Goal: Information Seeking & Learning: Learn about a topic

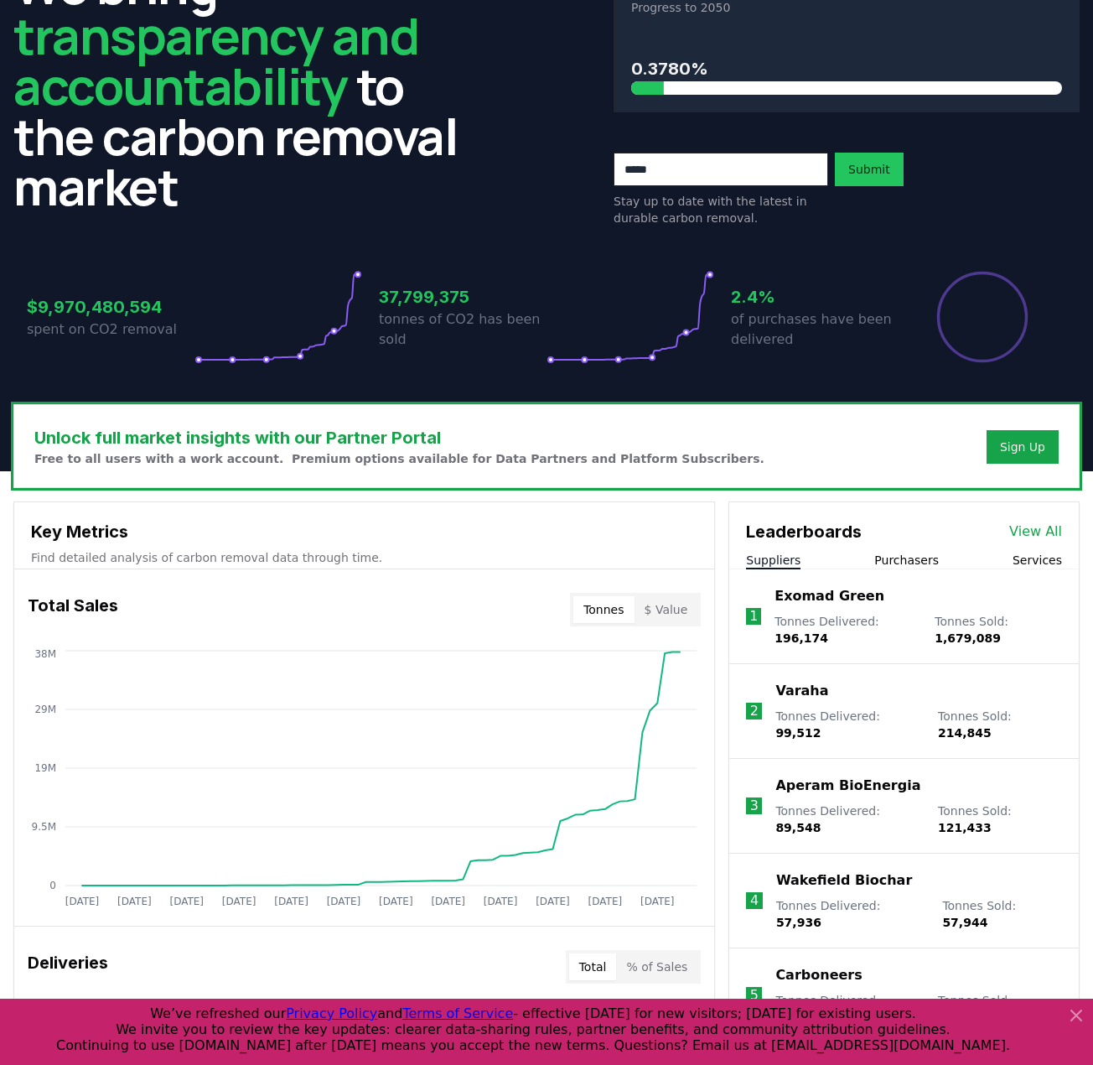
scroll to position [84, 0]
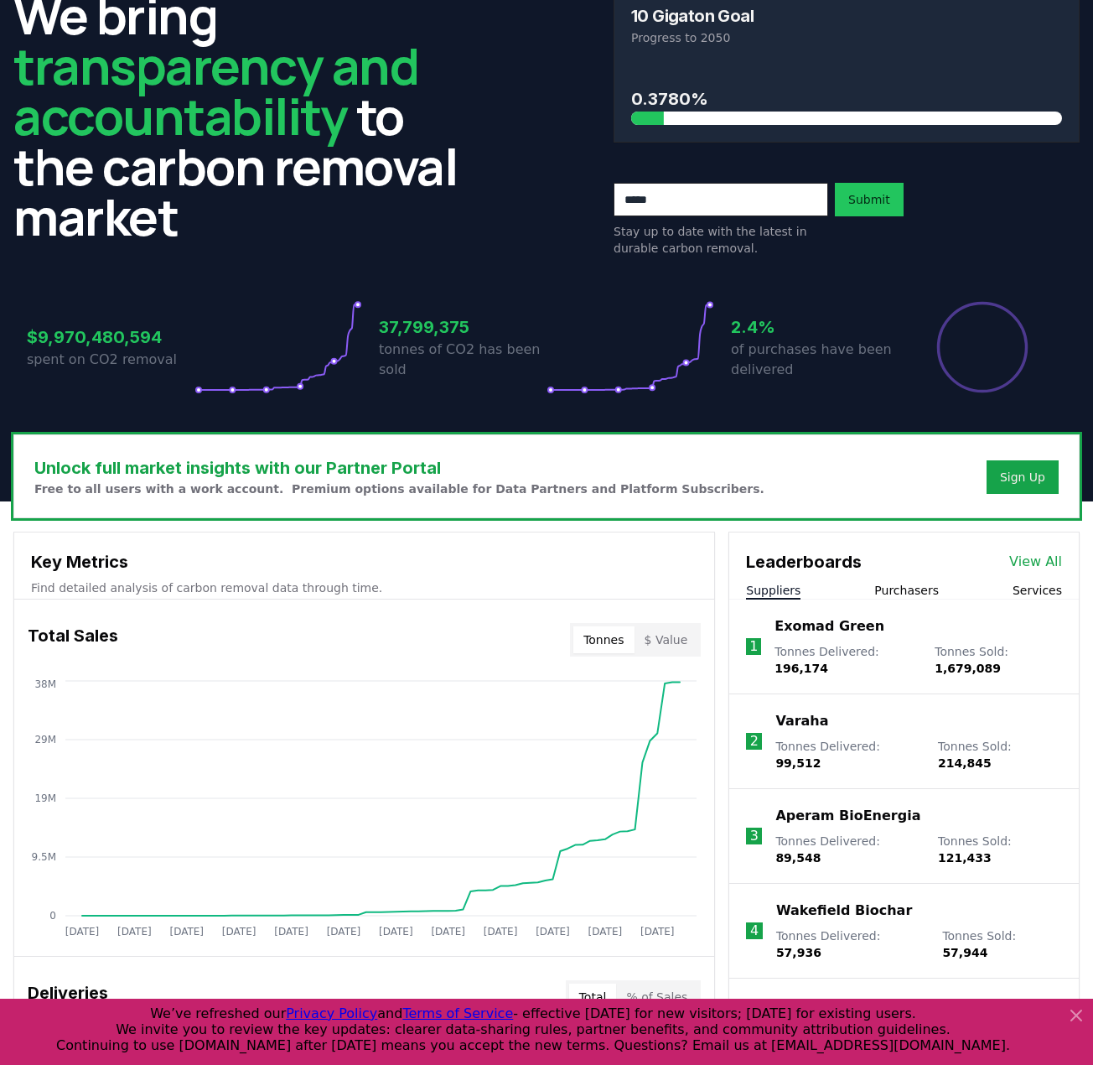
click at [1073, 1013] on icon at bounding box center [1076, 1015] width 10 height 10
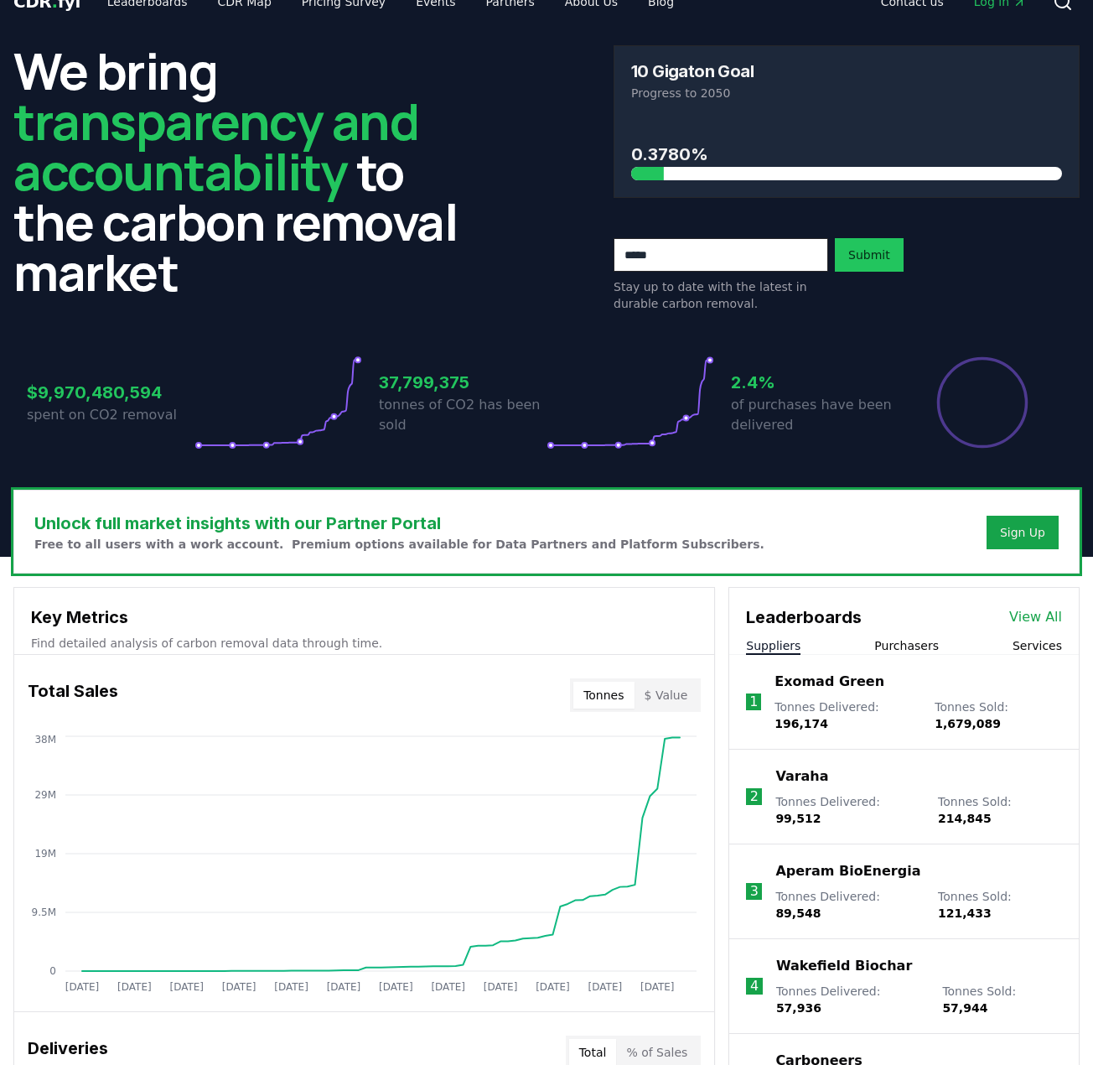
scroll to position [0, 0]
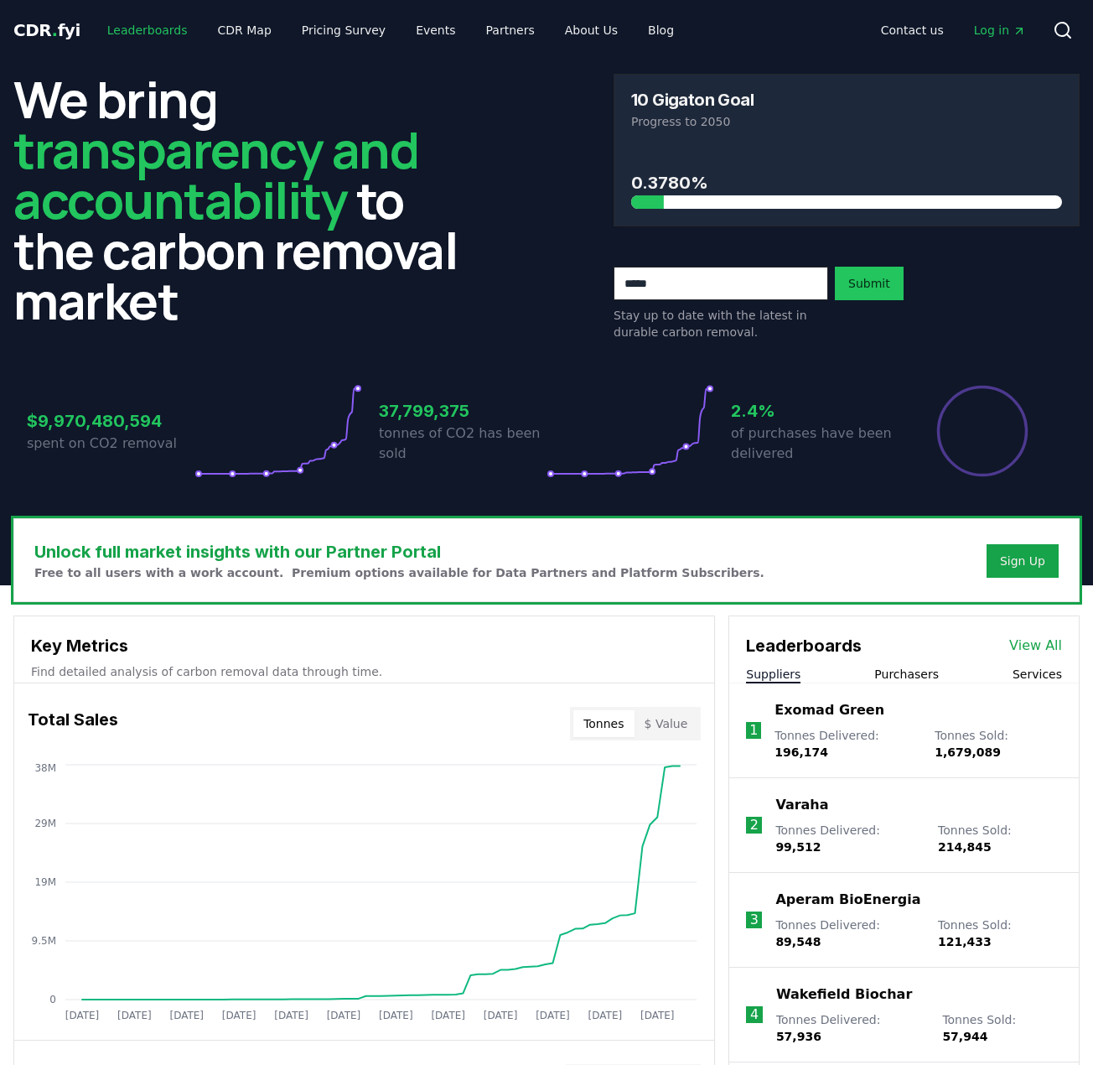
click at [127, 25] on link "Leaderboards" at bounding box center [147, 30] width 107 height 30
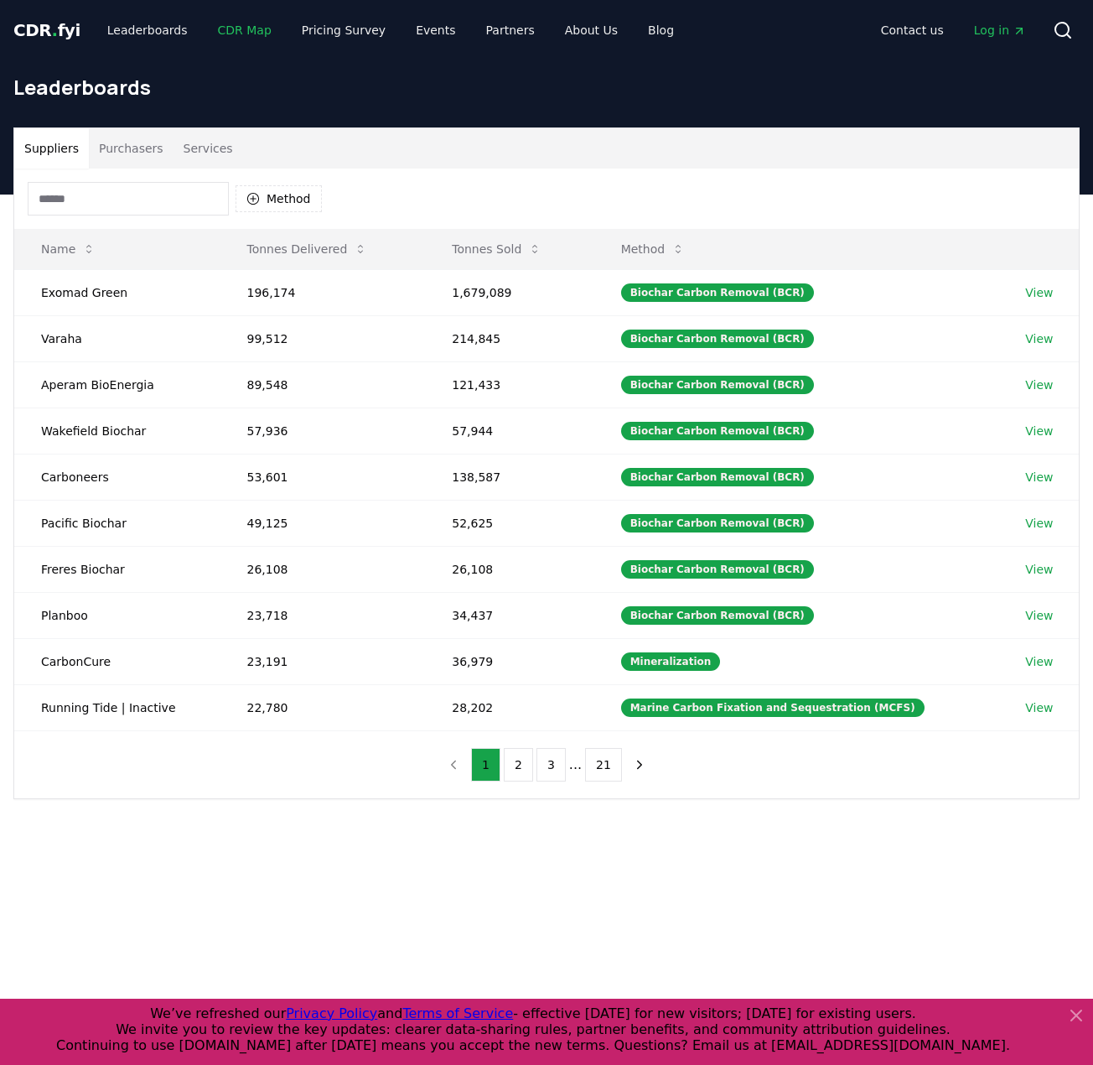
click at [224, 34] on link "CDR Map" at bounding box center [245, 30] width 80 height 30
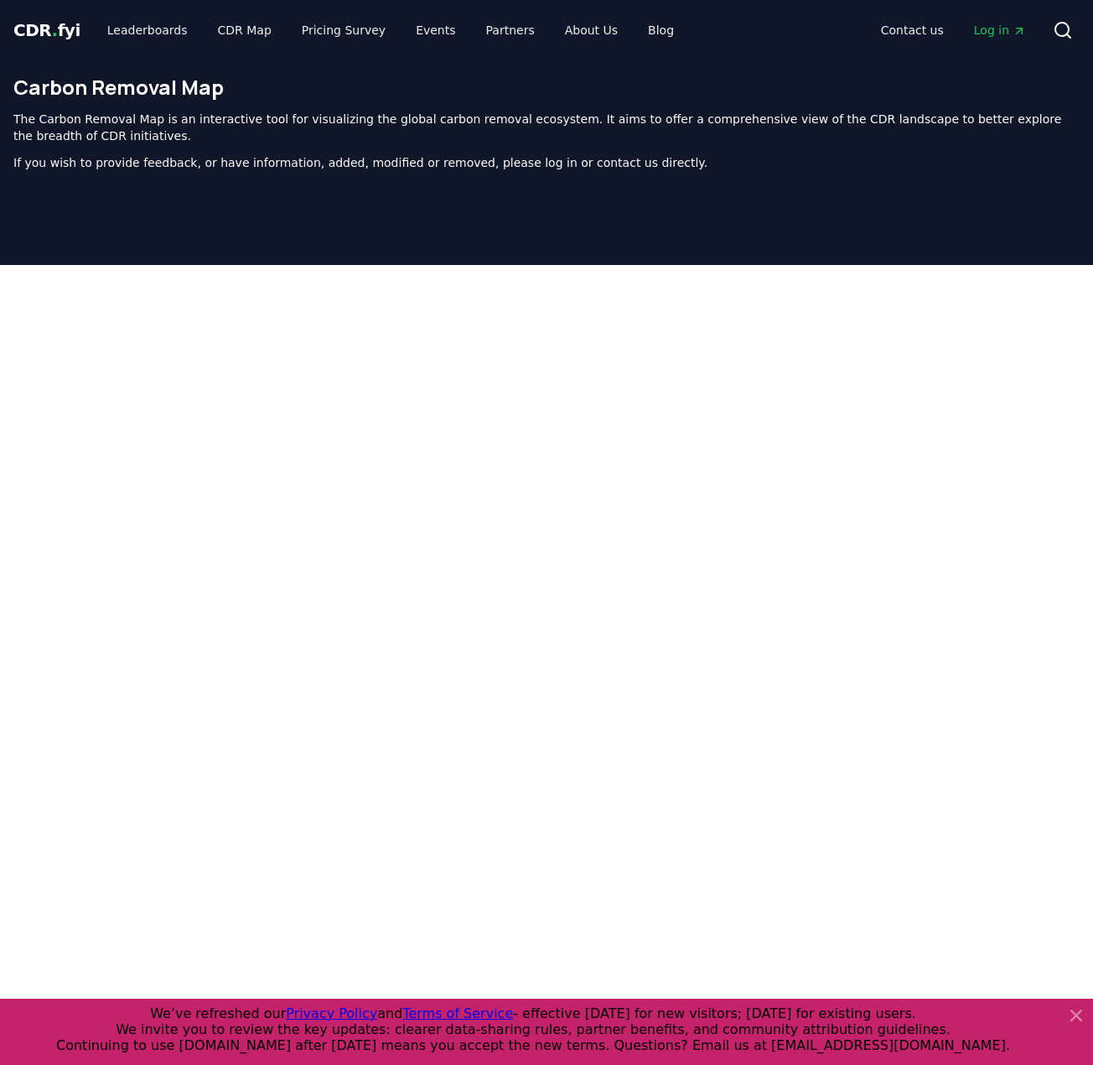
scroll to position [533, 0]
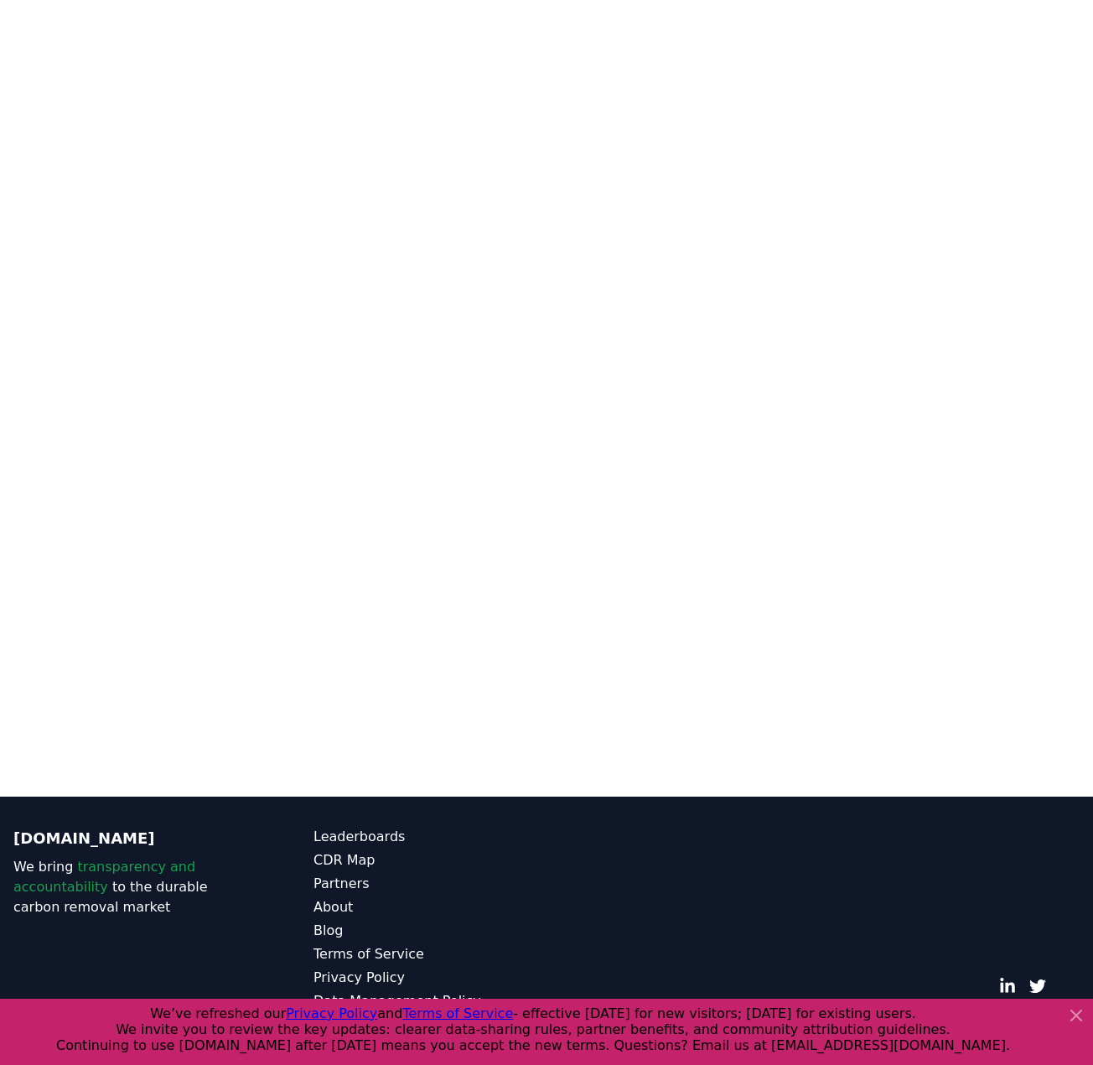
click at [728, 573] on main at bounding box center [546, 264] width 1093 height 1065
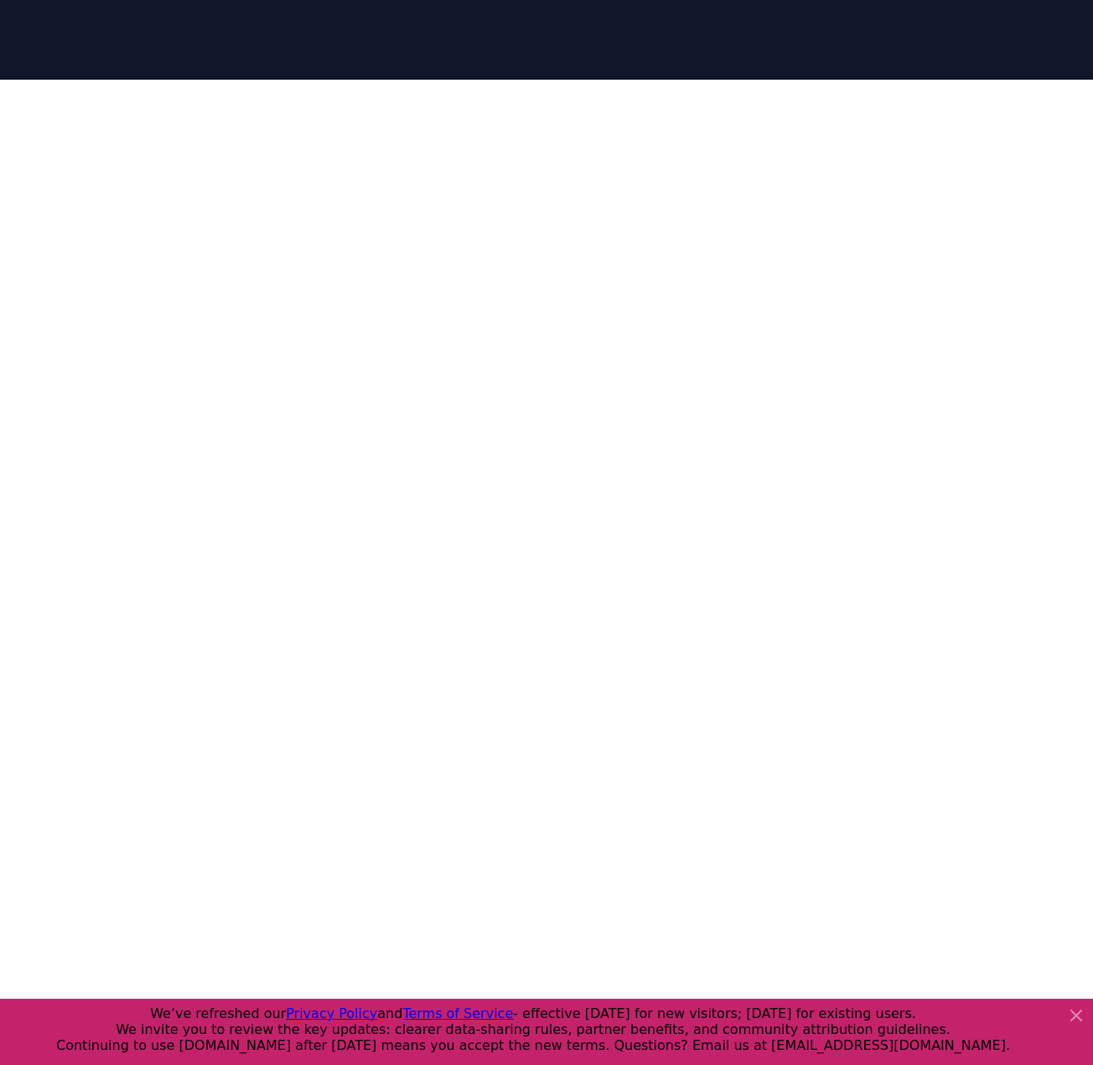
scroll to position [0, 0]
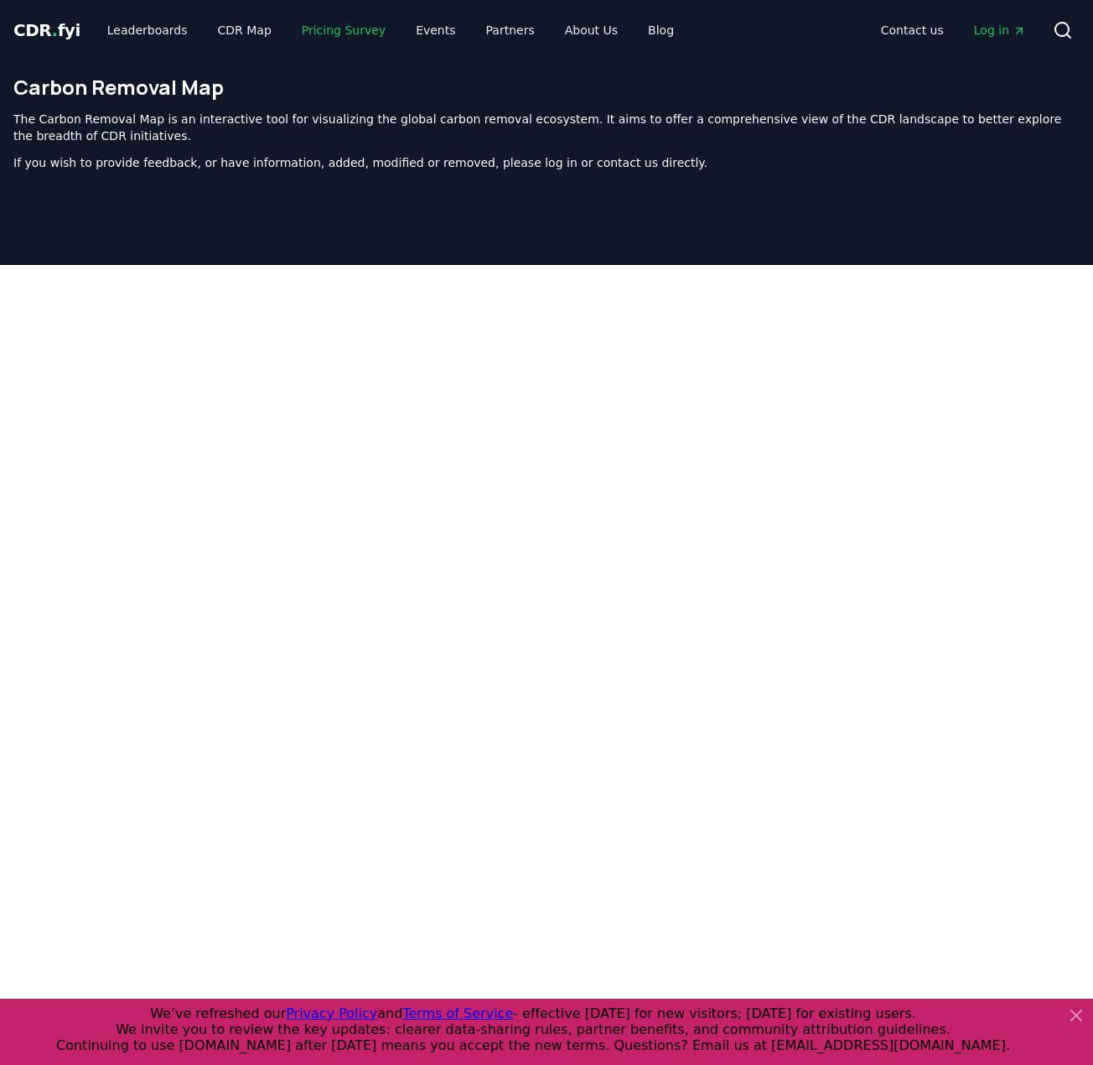
click at [301, 34] on link "Pricing Survey" at bounding box center [343, 30] width 111 height 30
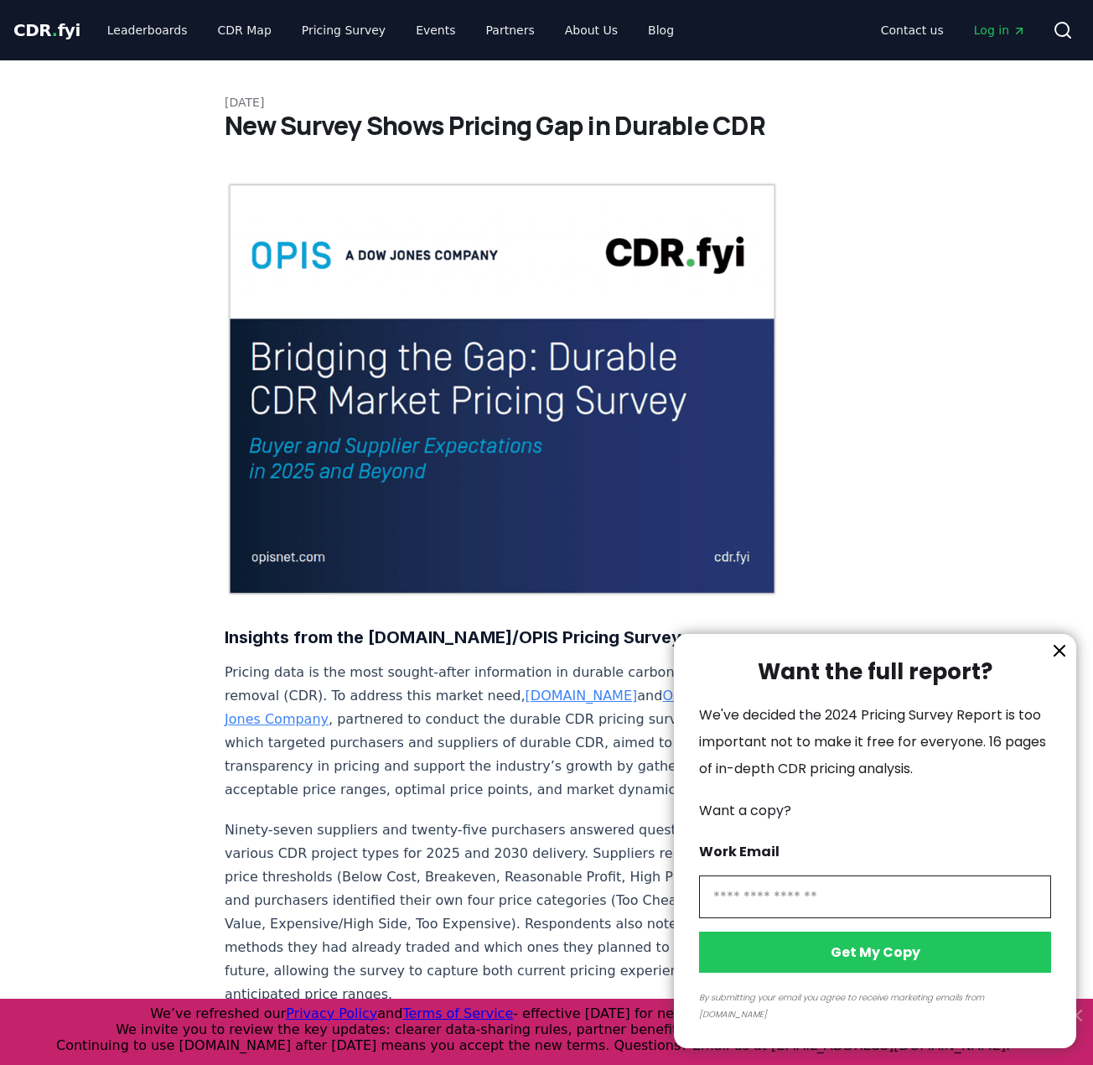
click at [1049, 661] on icon "information" at bounding box center [1059, 650] width 20 height 20
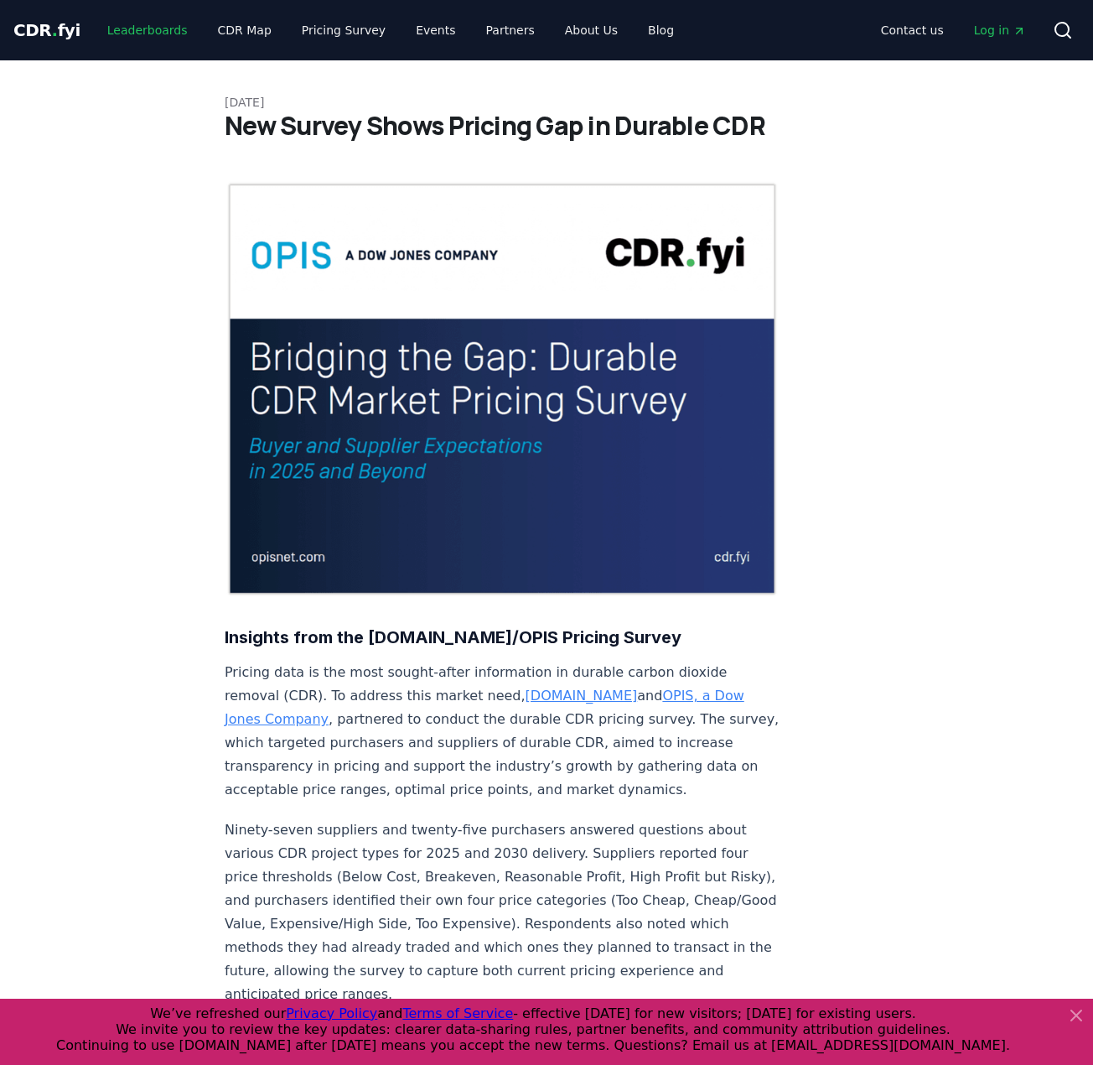
click at [153, 29] on link "Leaderboards" at bounding box center [147, 30] width 107 height 30
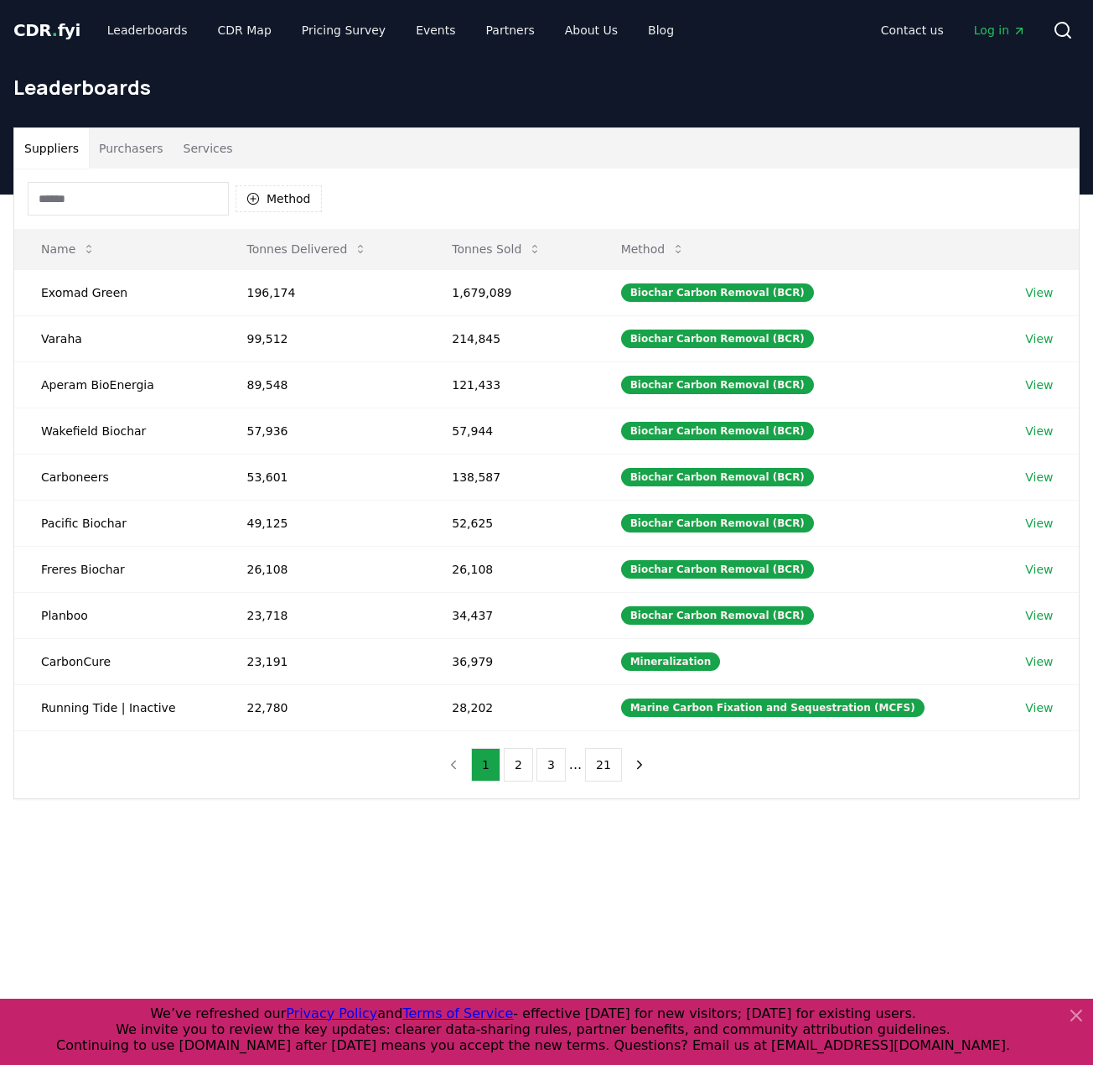
click at [61, 31] on span "CDR . fyi" at bounding box center [46, 30] width 67 height 20
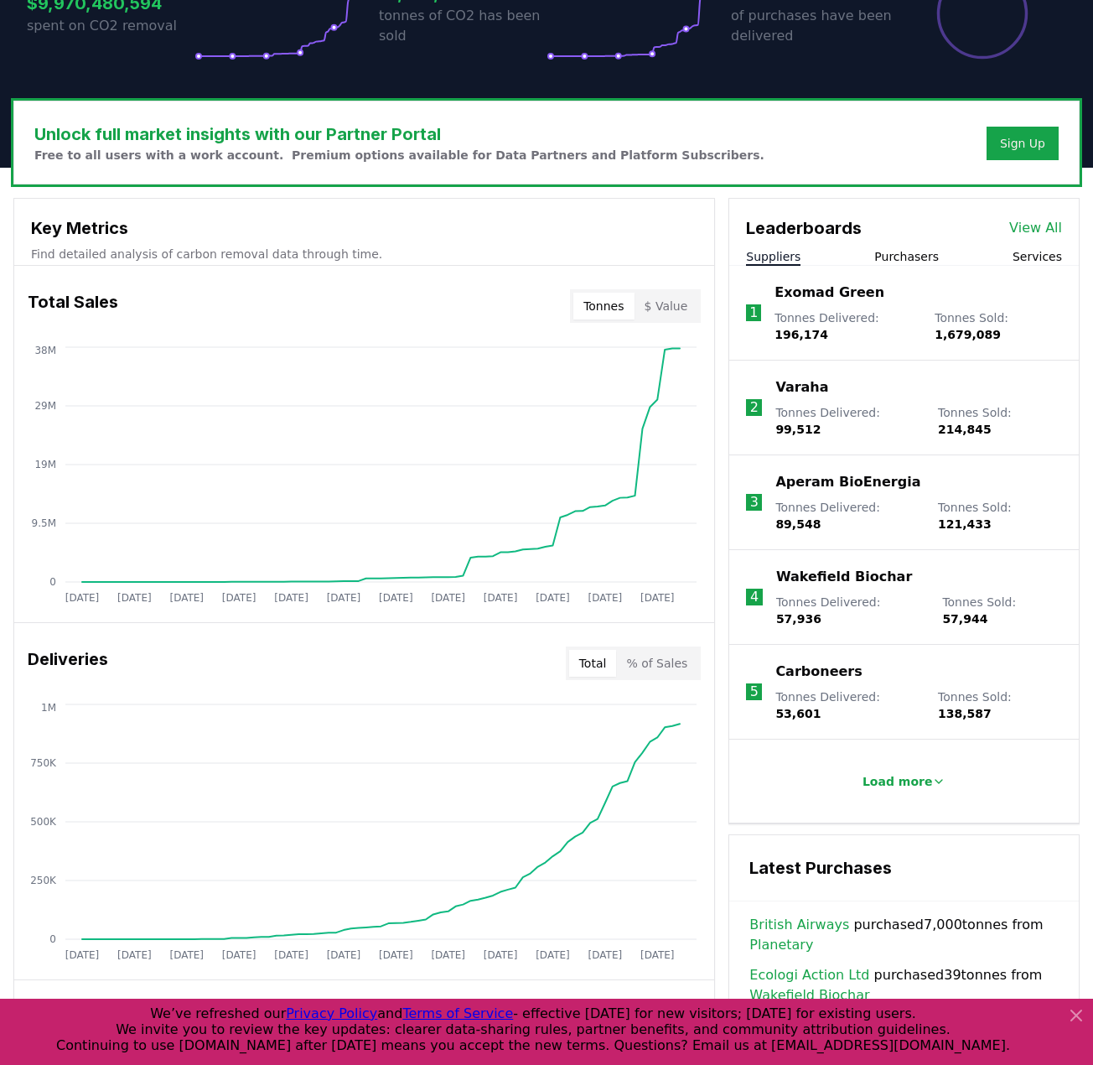
scroll to position [419, 0]
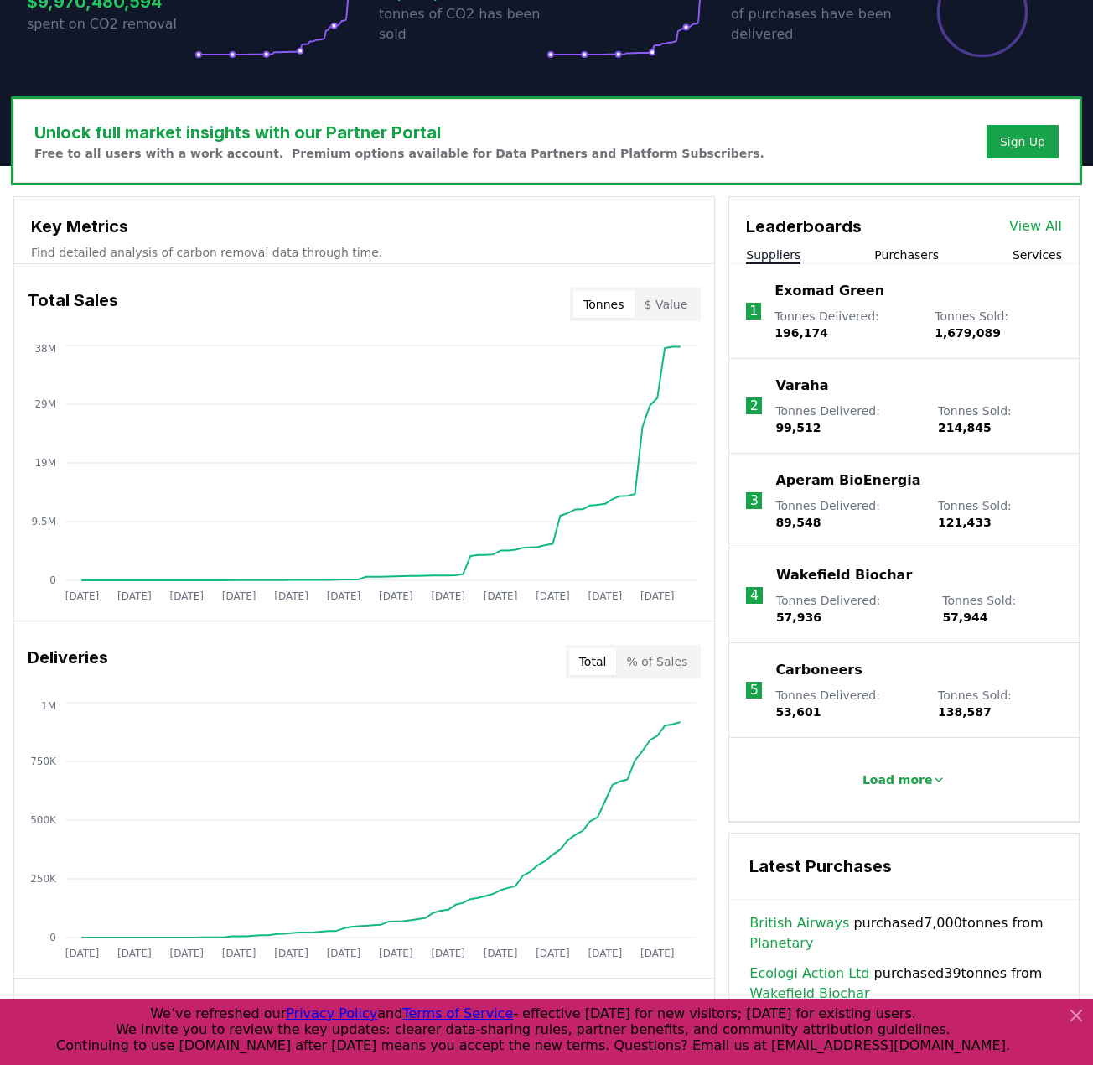
click at [901, 256] on button "Purchasers" at bounding box center [906, 254] width 65 height 17
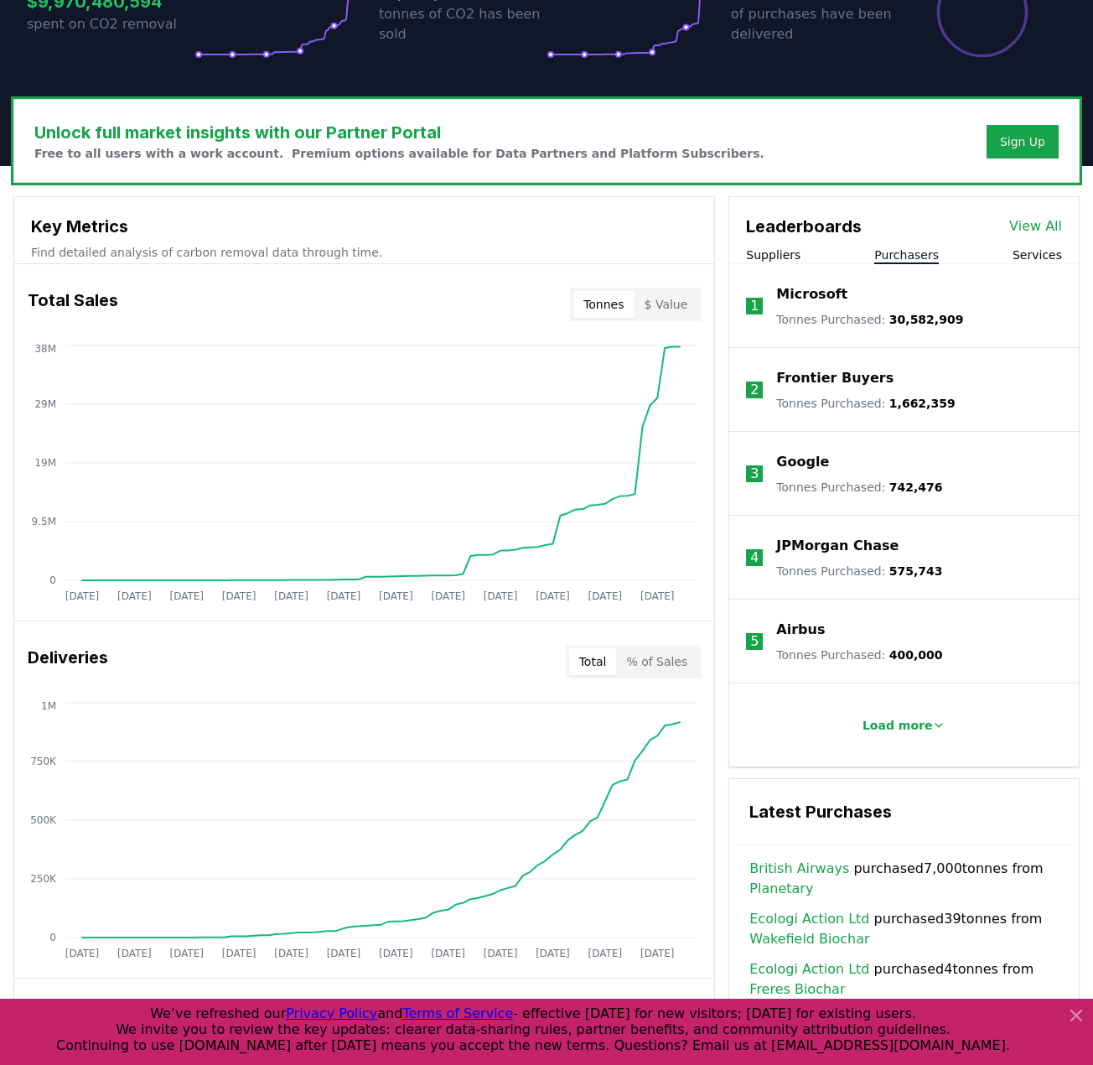
click at [762, 255] on button "Suppliers" at bounding box center [773, 254] width 54 height 17
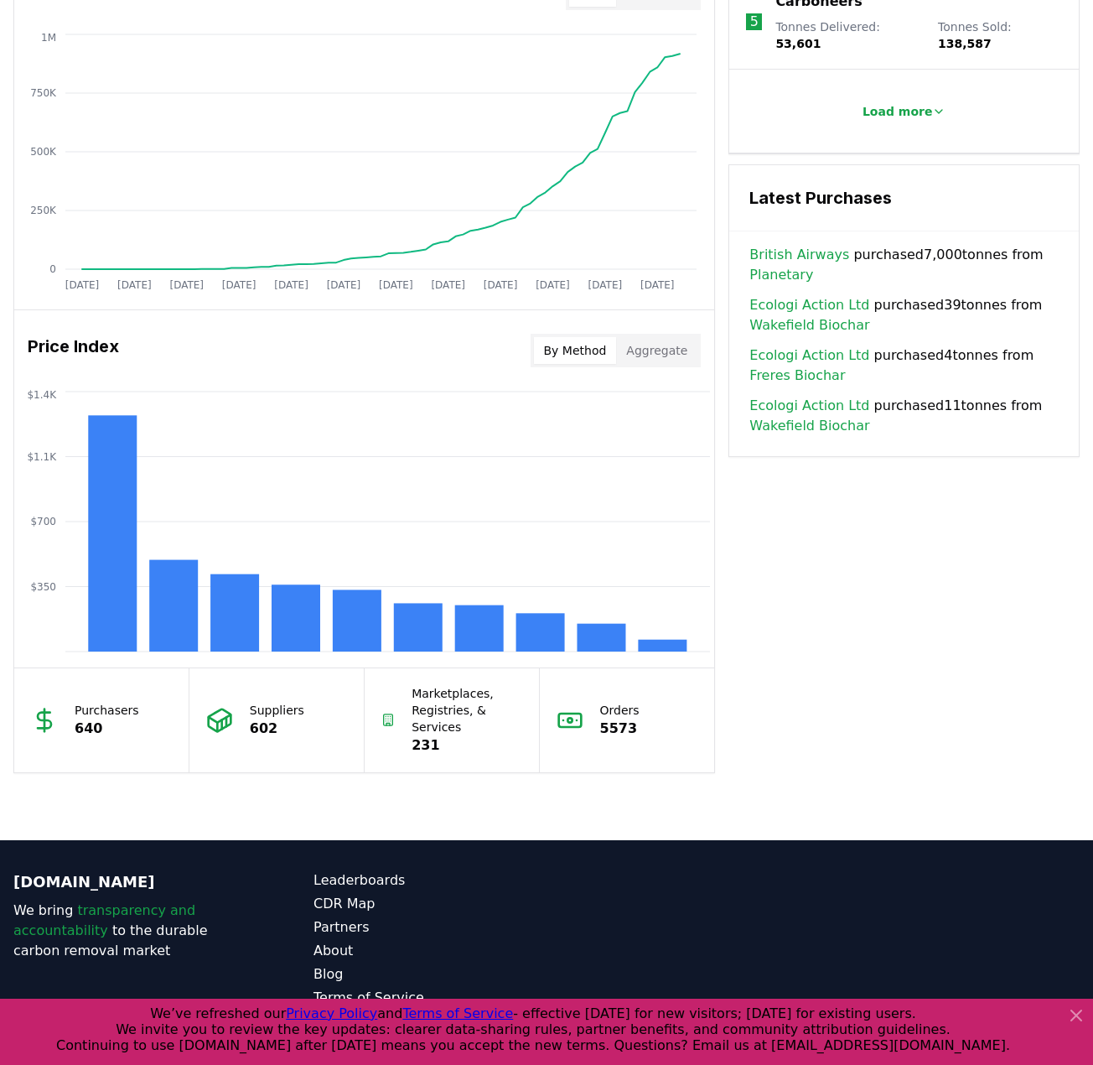
scroll to position [1090, 0]
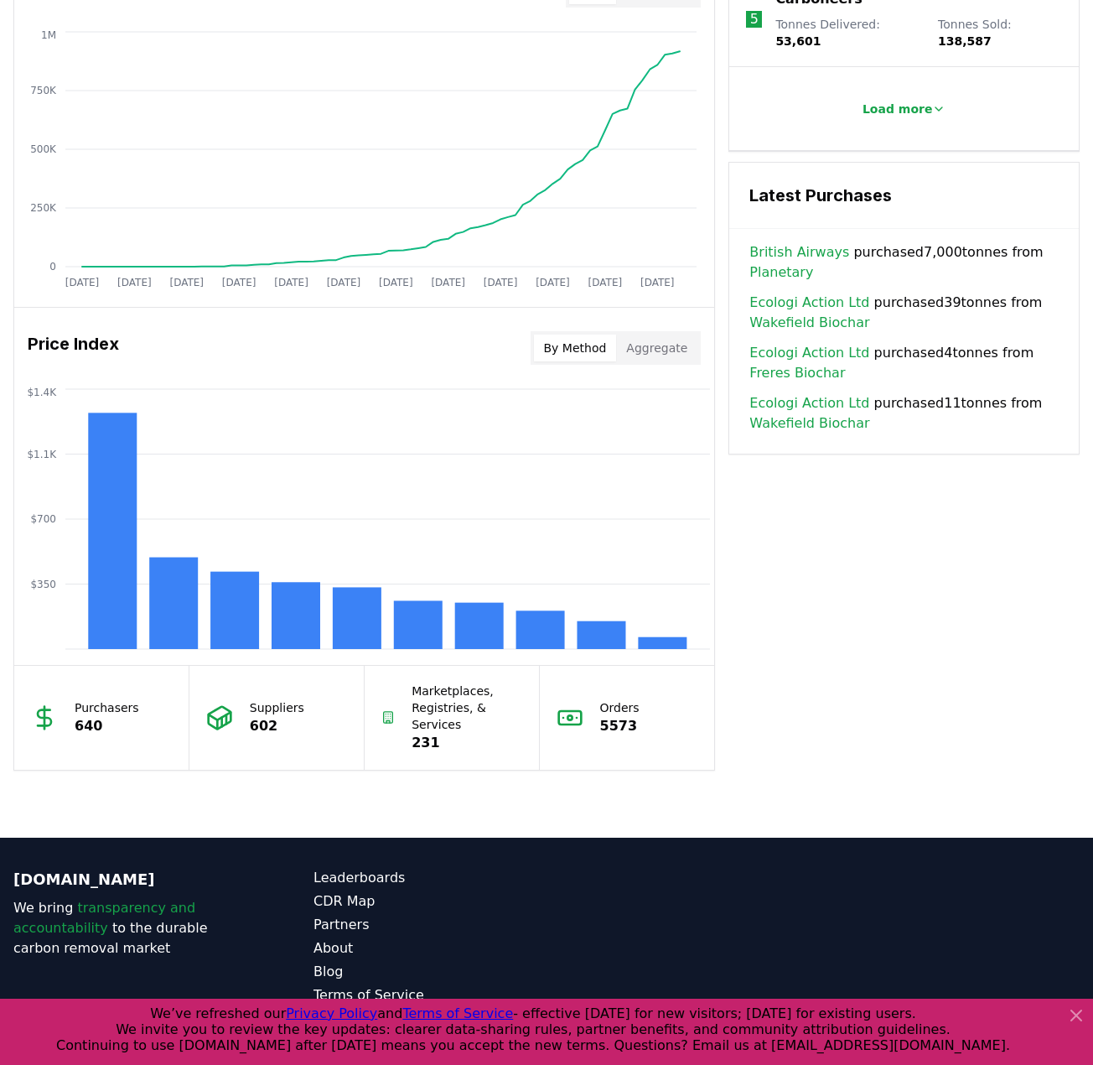
click at [660, 350] on button "Aggregate" at bounding box center [656, 347] width 81 height 27
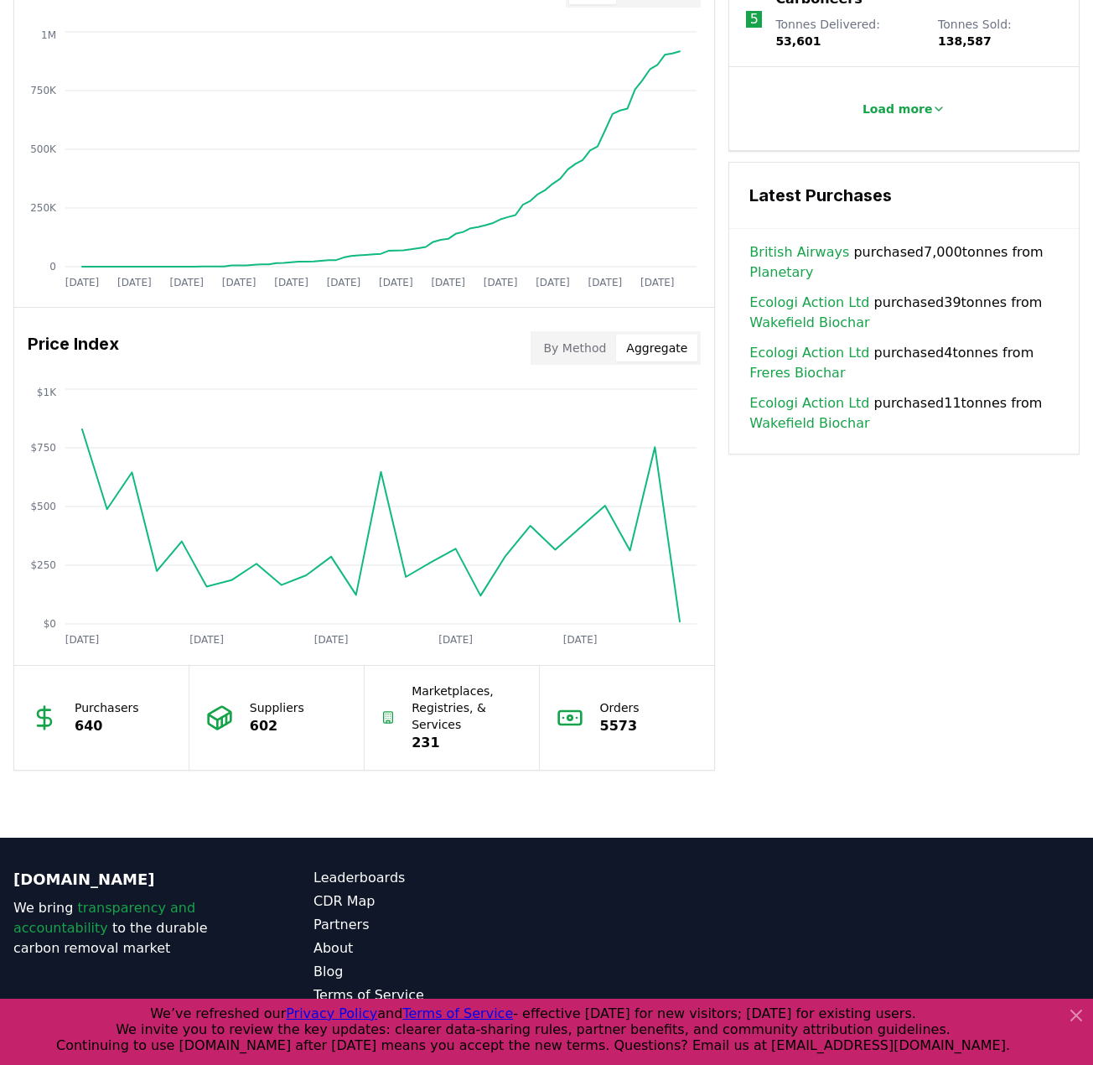
click at [569, 345] on button "By Method" at bounding box center [575, 347] width 83 height 27
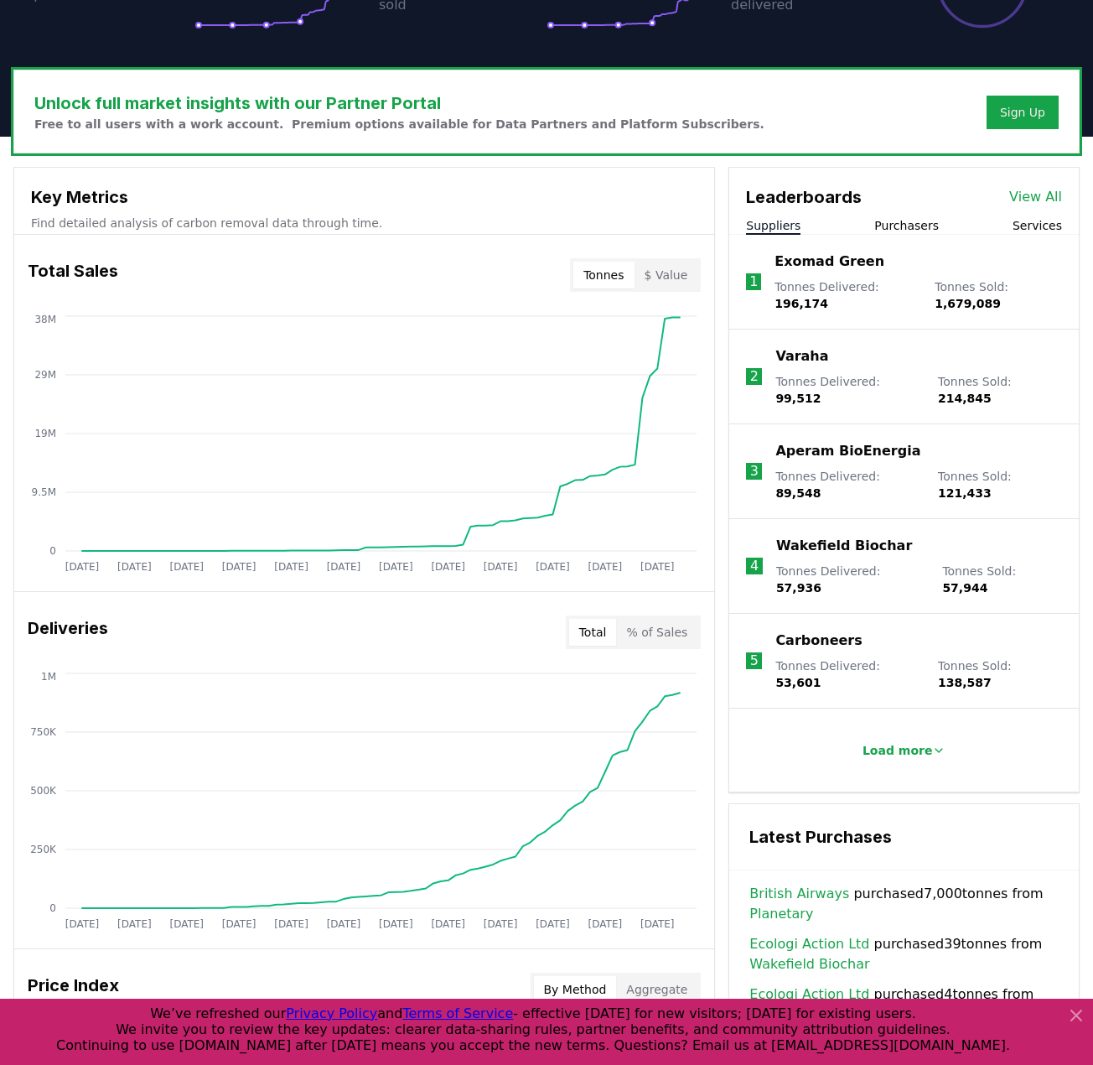
scroll to position [419, 0]
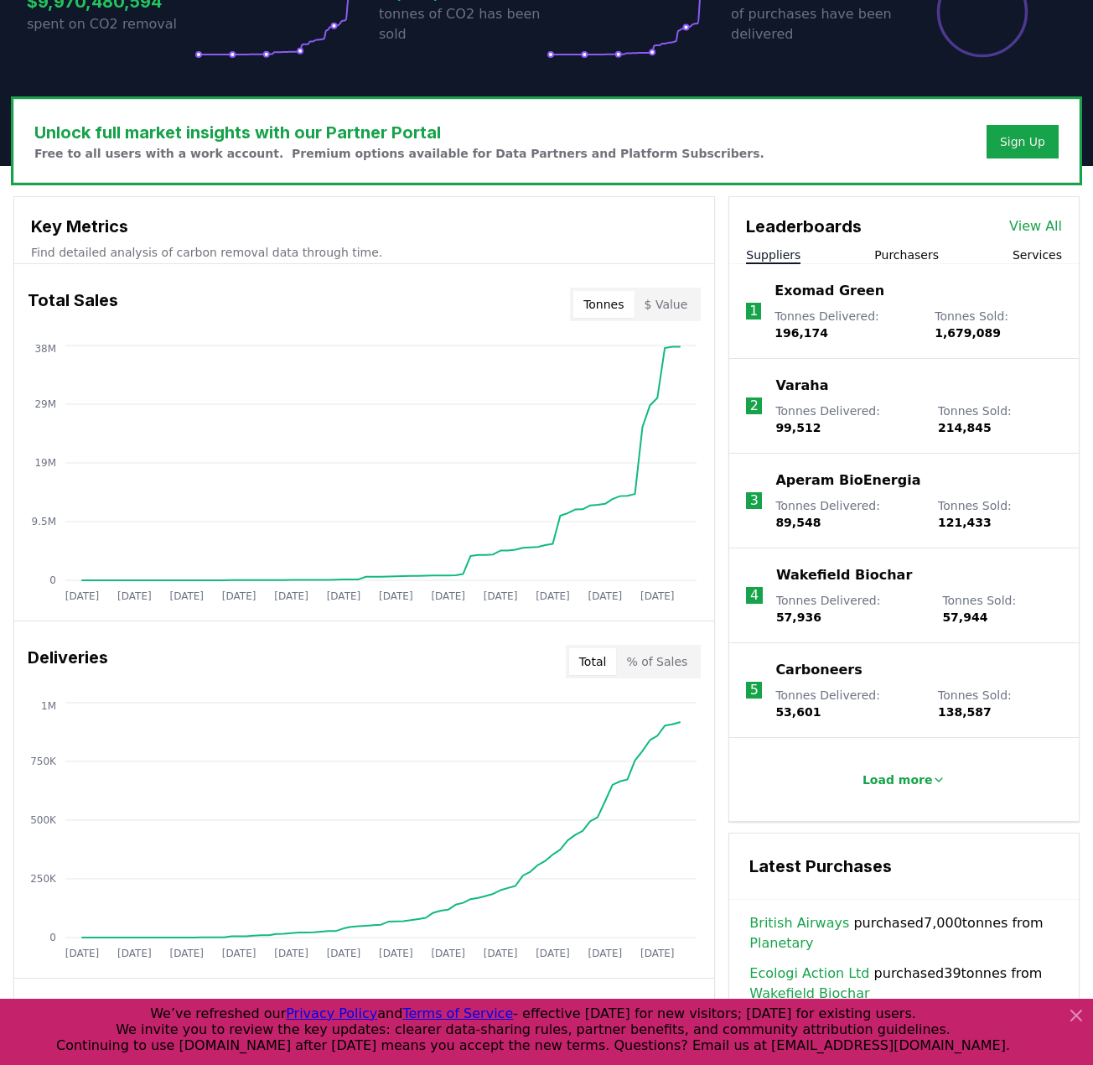
click at [917, 252] on button "Purchasers" at bounding box center [906, 254] width 65 height 17
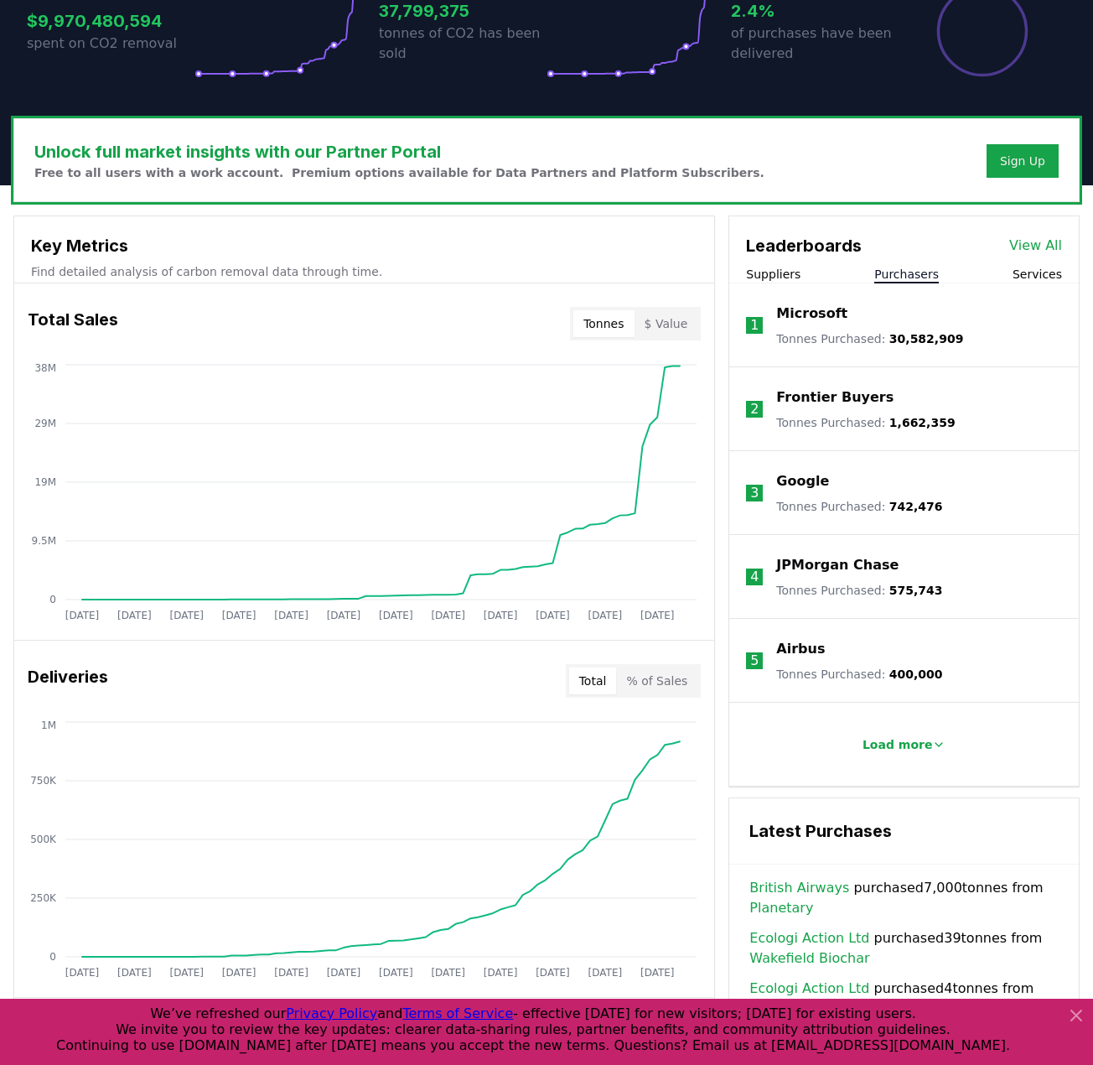
scroll to position [0, 0]
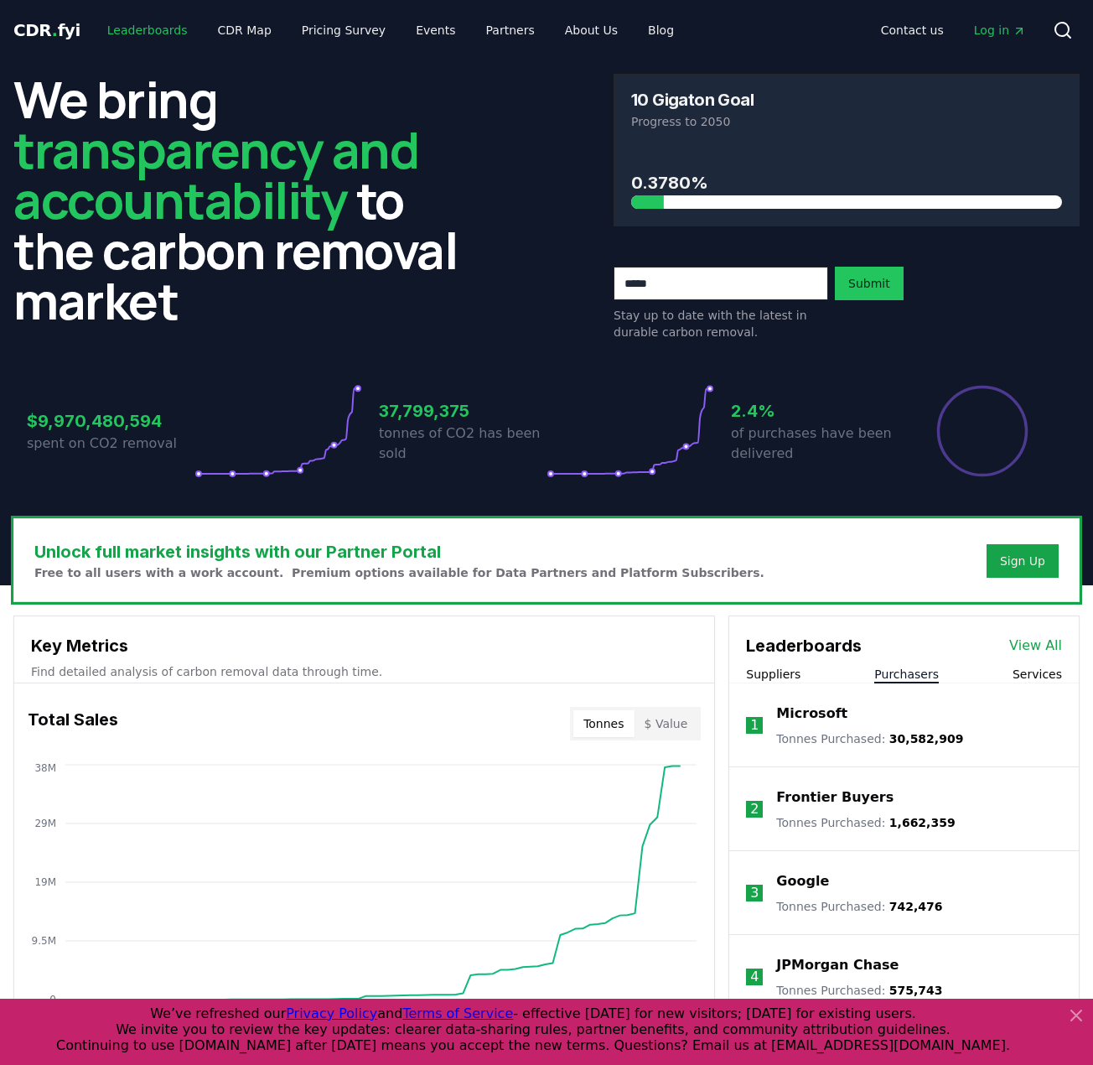
click at [128, 29] on link "Leaderboards" at bounding box center [147, 30] width 107 height 30
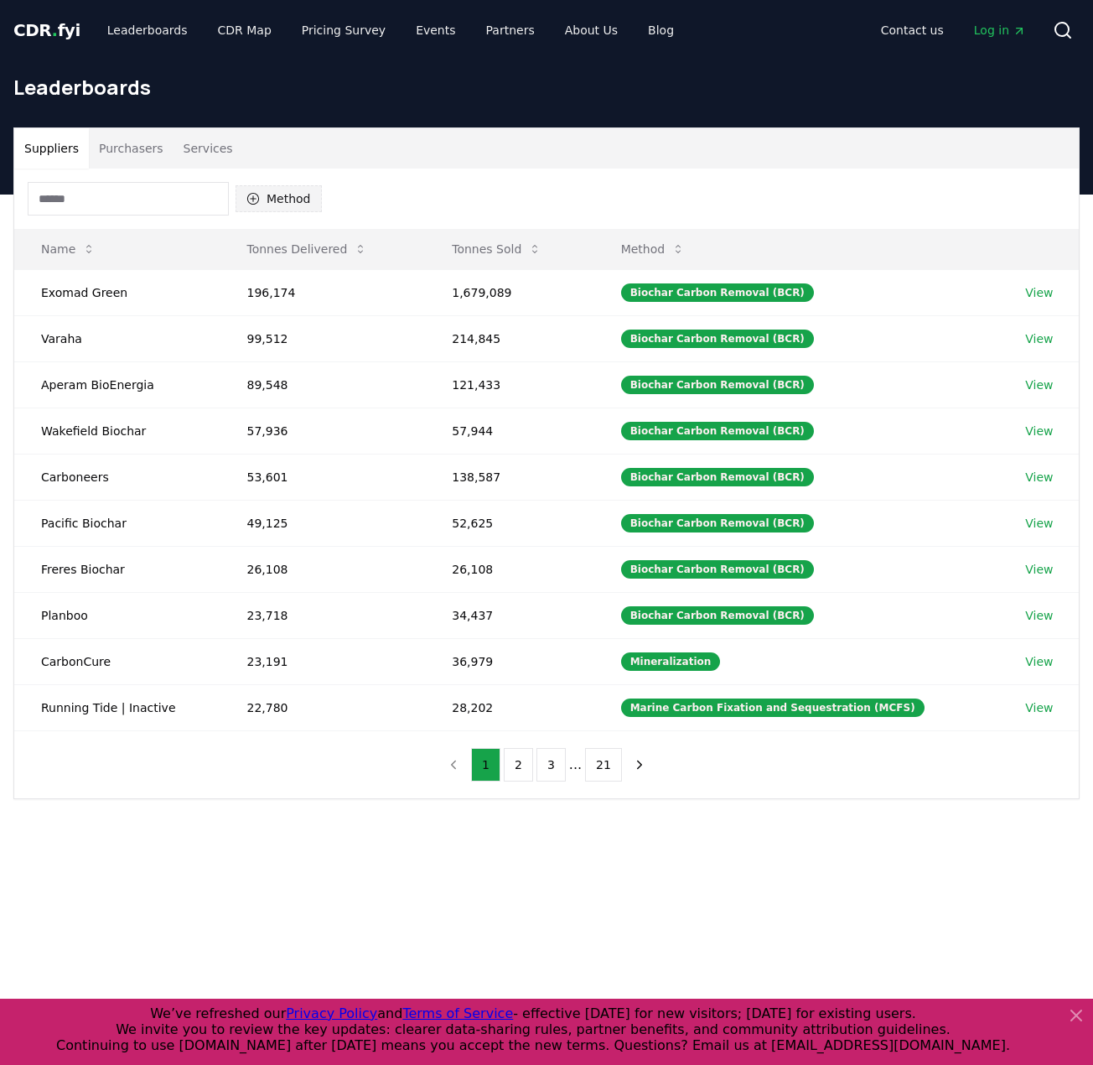
click at [260, 201] on button "Method" at bounding box center [279, 198] width 86 height 27
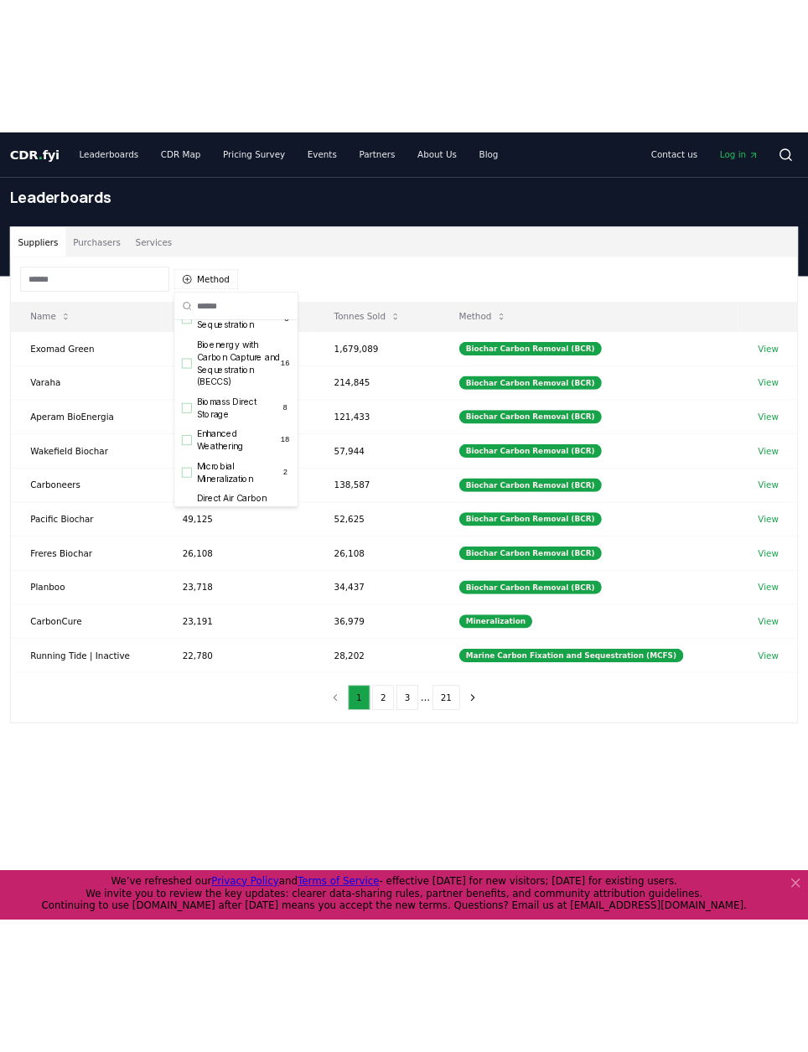
scroll to position [185, 0]
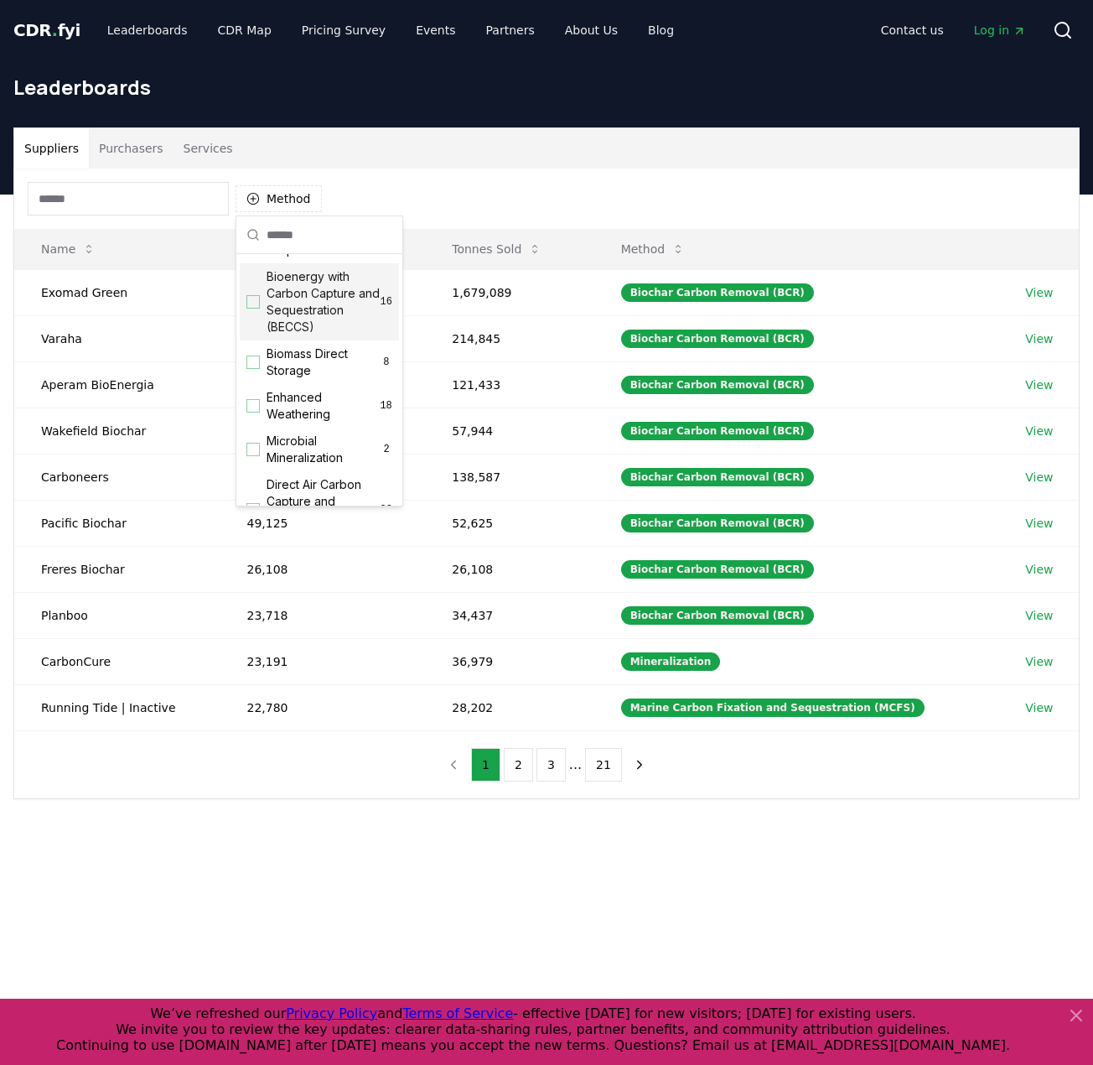
click at [254, 308] on div "Suggestions" at bounding box center [252, 301] width 13 height 13
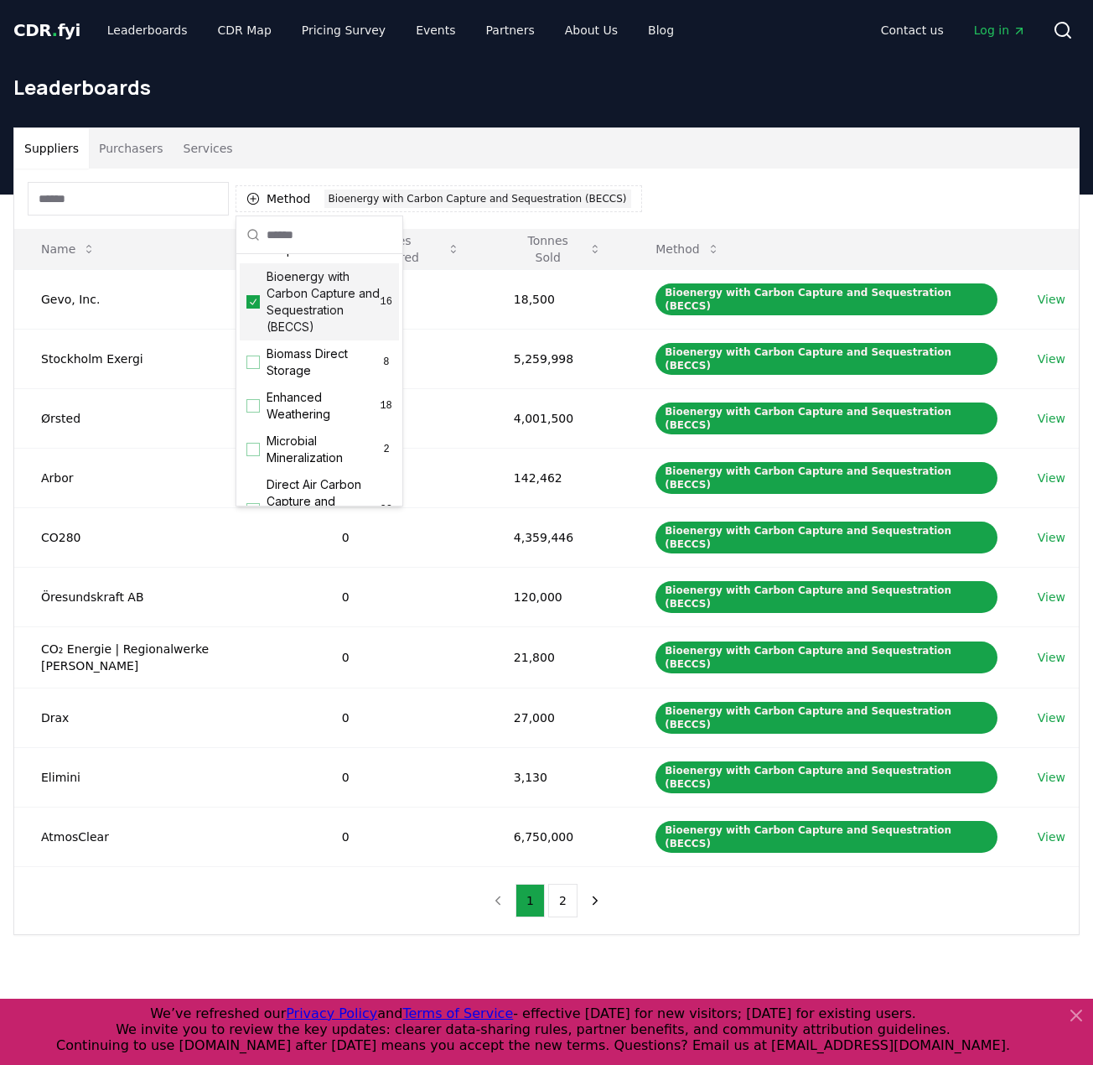
click at [599, 163] on div "Suppliers Purchasers Services" at bounding box center [546, 148] width 1065 height 40
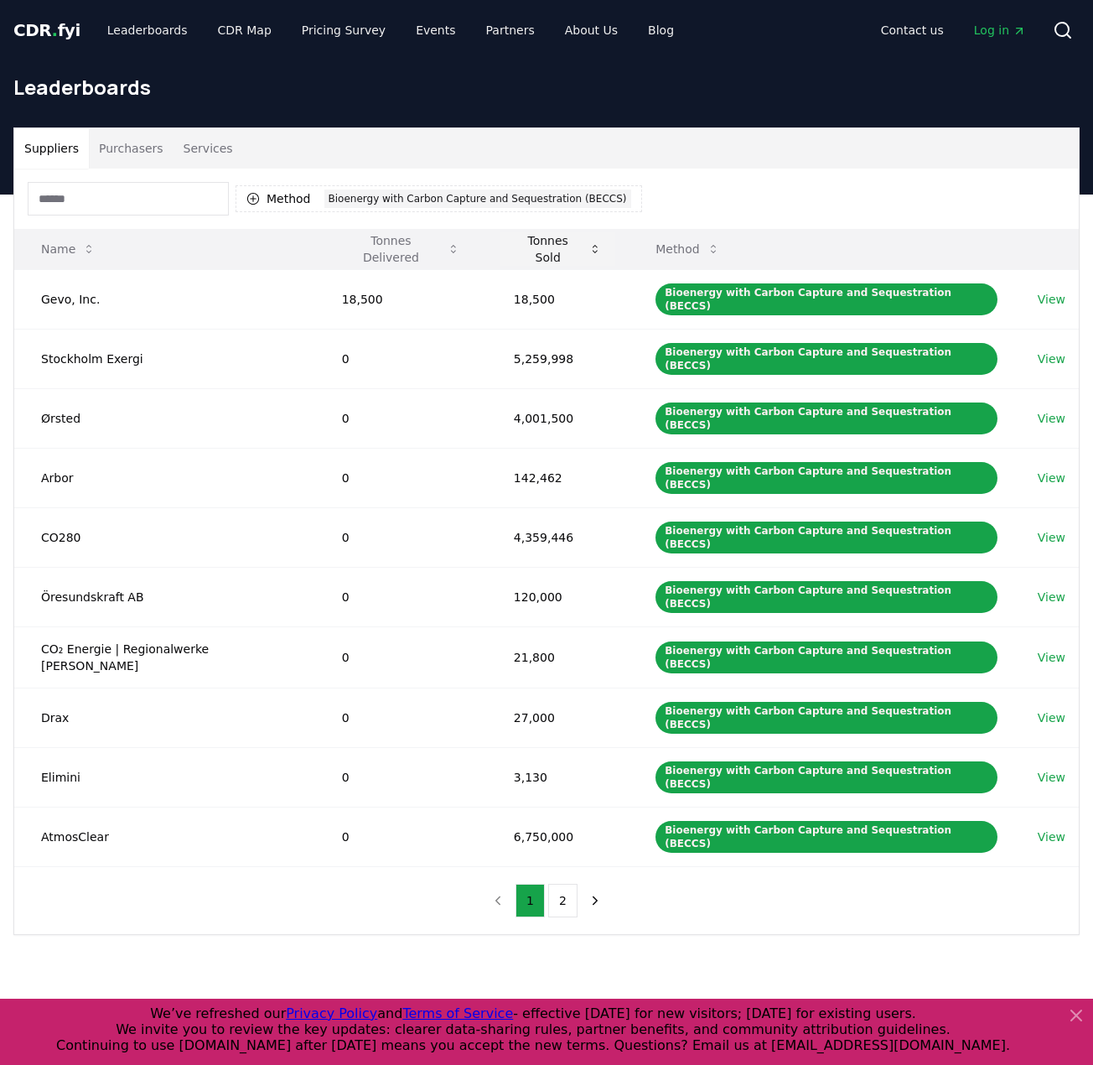
click at [593, 246] on icon at bounding box center [595, 249] width 5 height 8
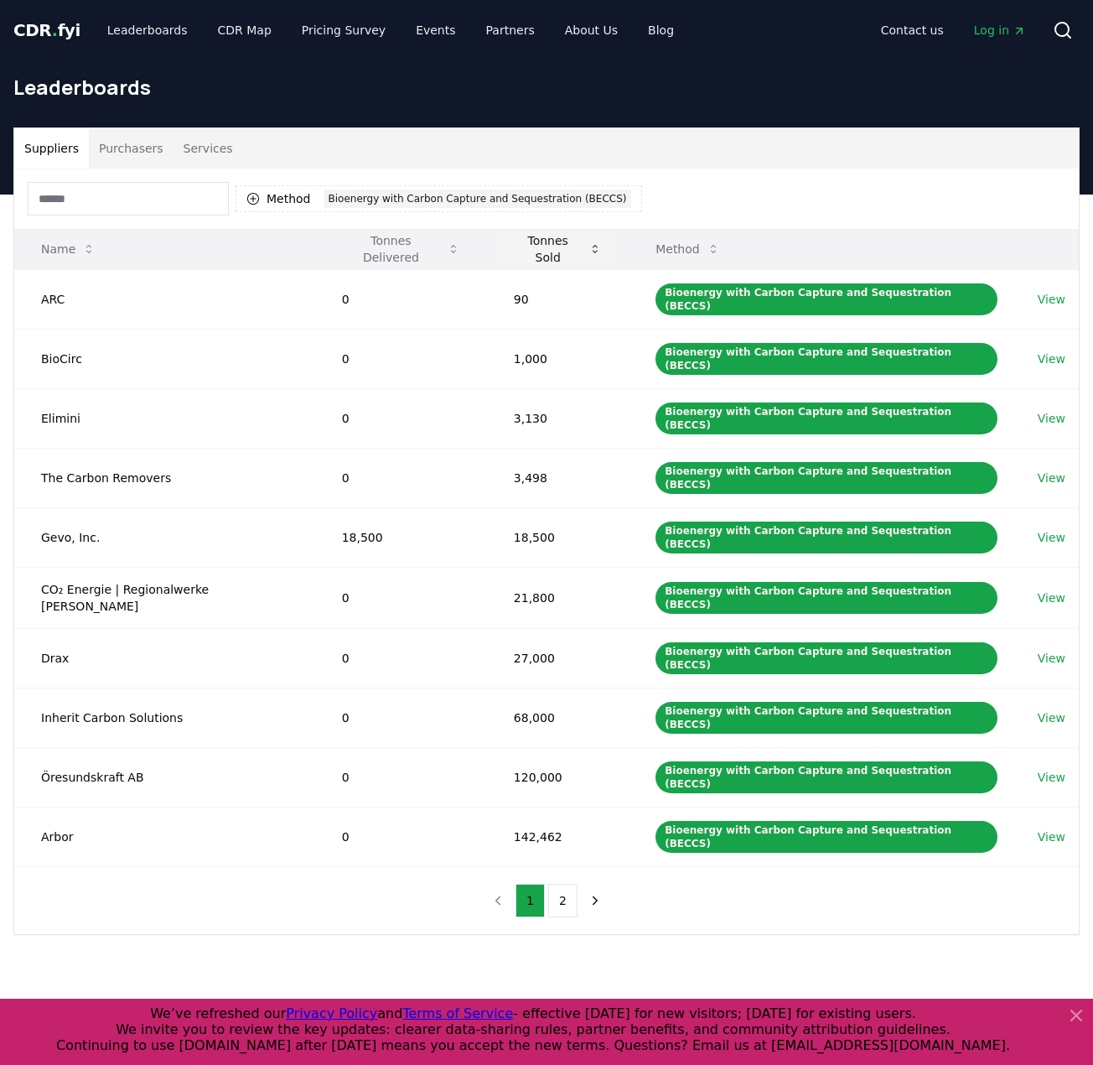
click at [593, 251] on icon at bounding box center [595, 249] width 5 height 8
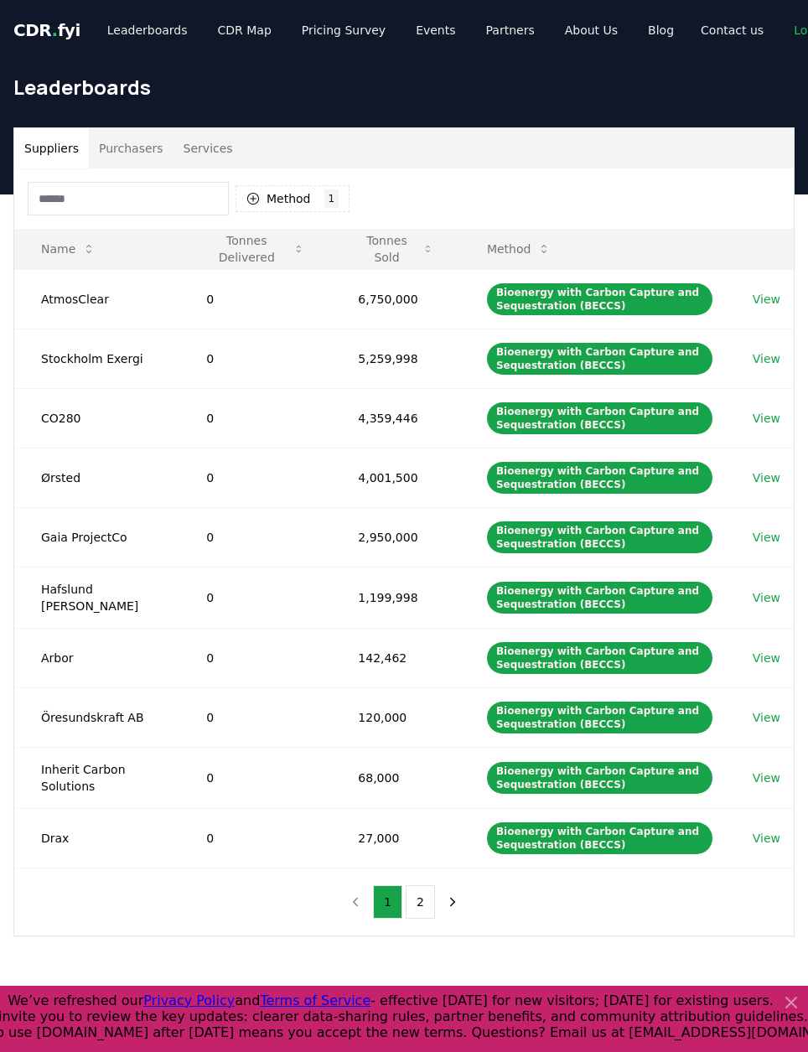
click at [197, 152] on button "Services" at bounding box center [209, 148] width 70 height 40
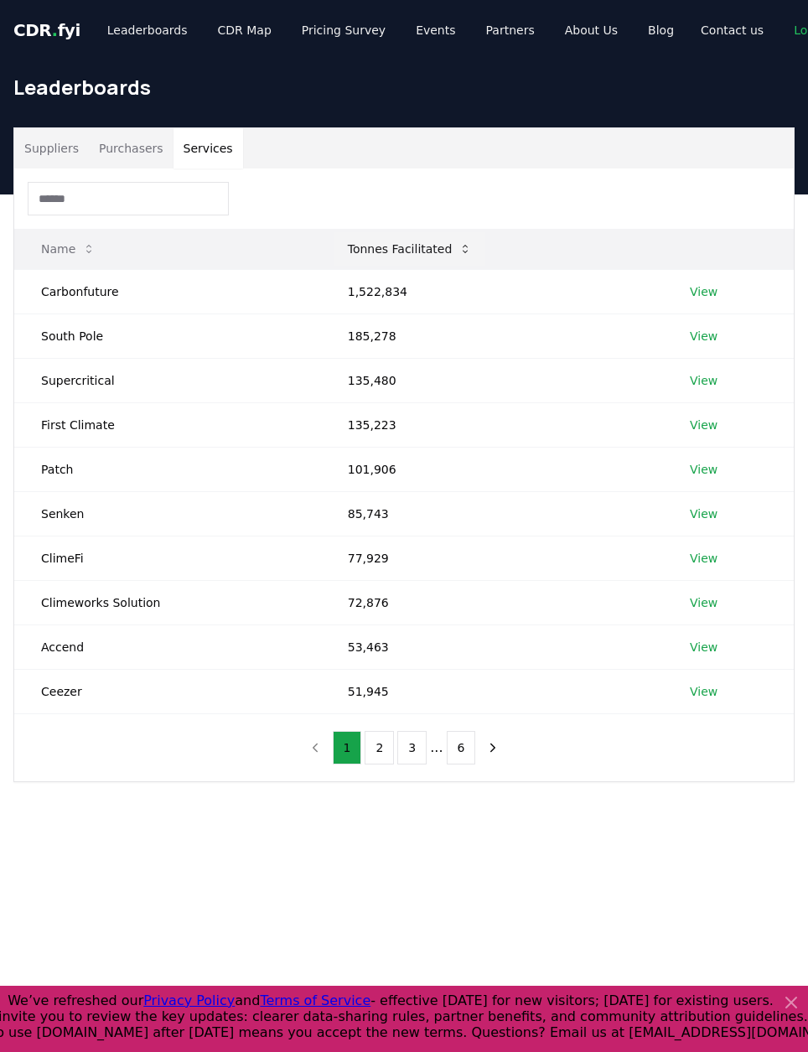
click at [459, 251] on icon at bounding box center [465, 248] width 13 height 13
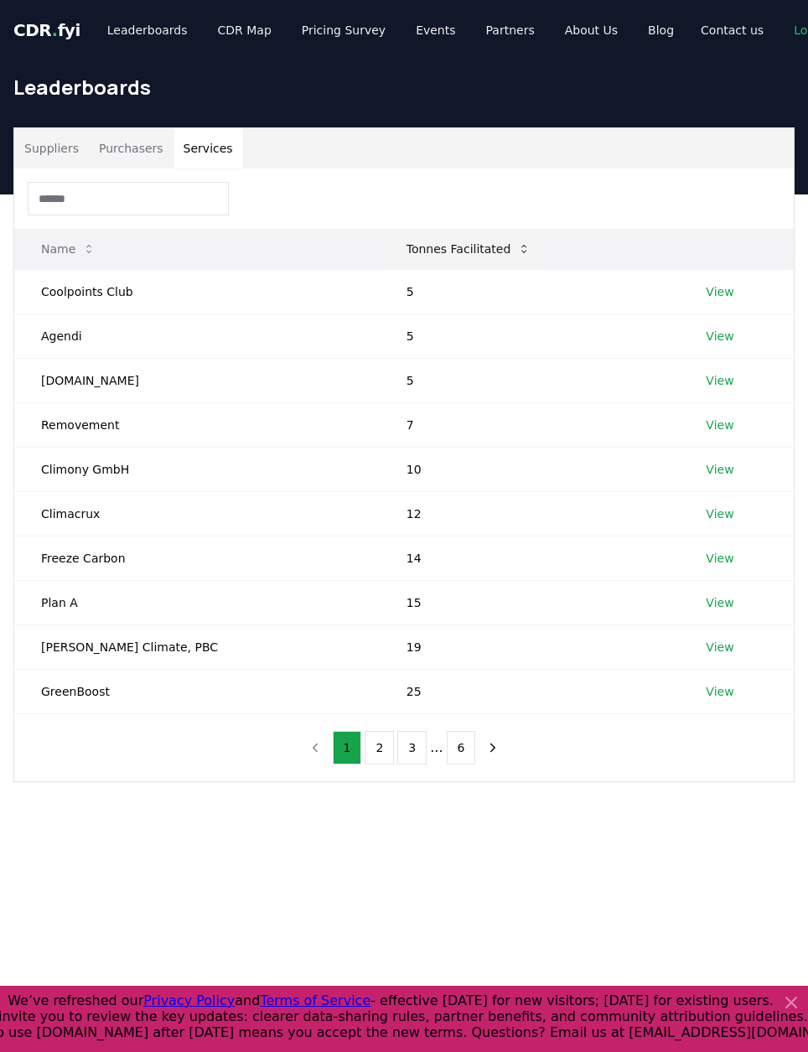
click at [439, 256] on button "Tonnes Facilitated" at bounding box center [469, 249] width 152 height 34
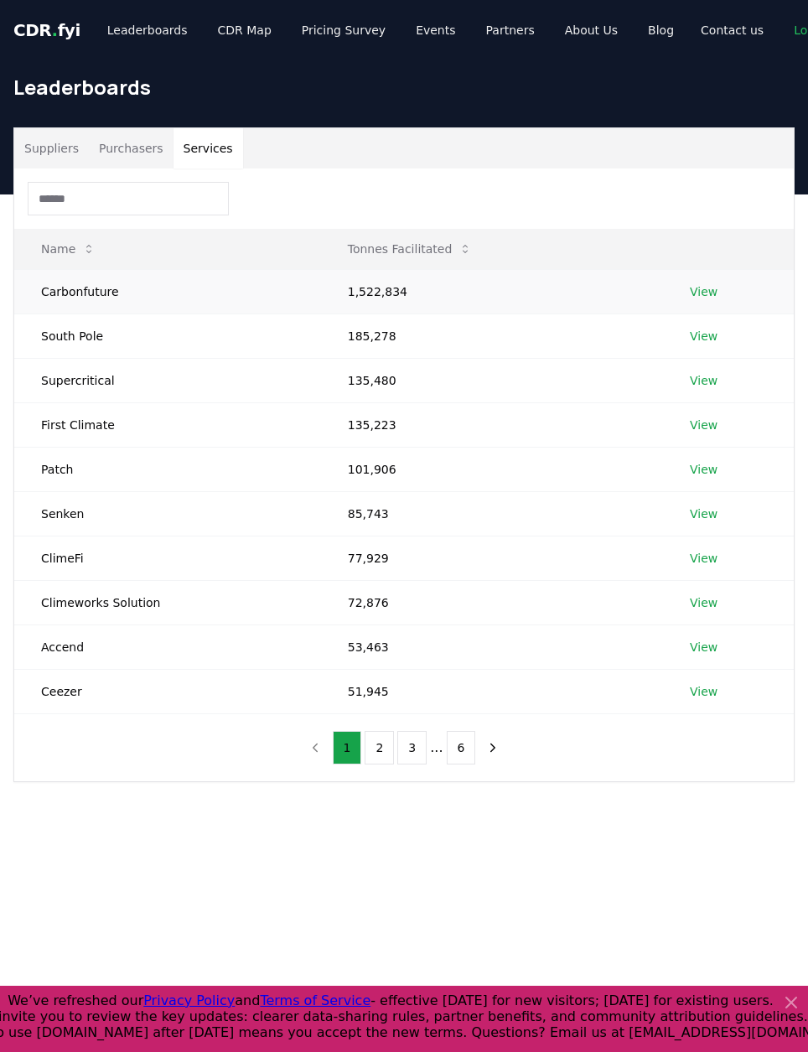
click at [696, 292] on link "View" at bounding box center [704, 291] width 28 height 17
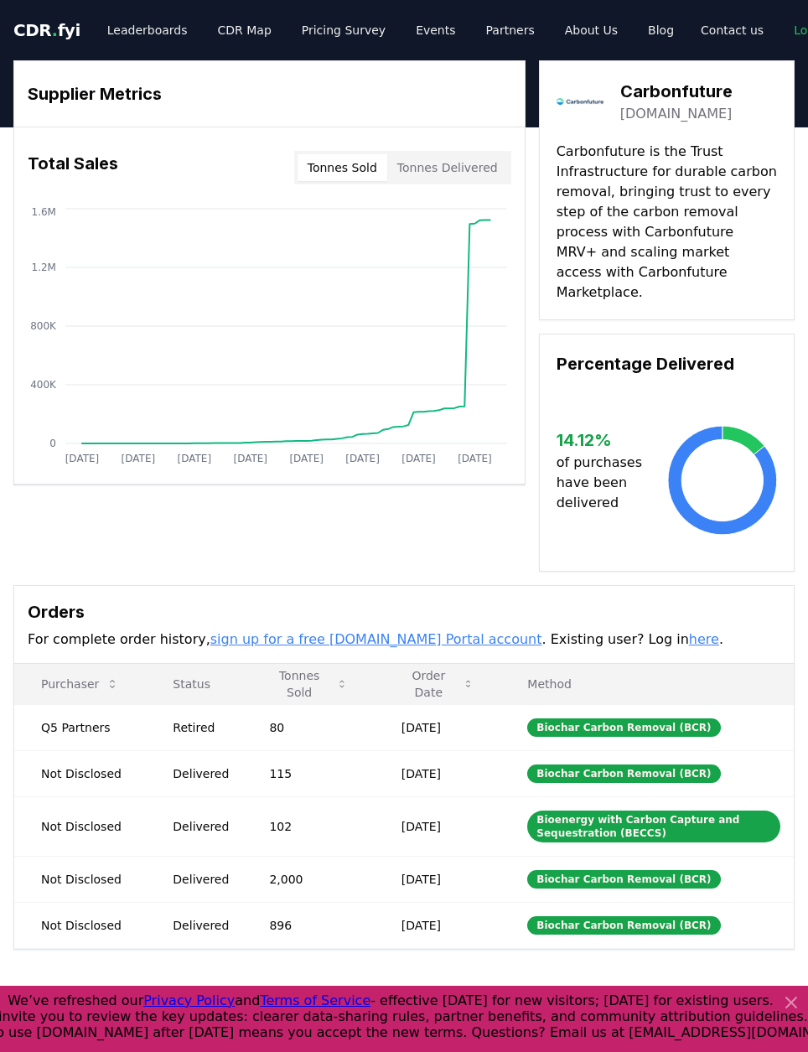
click at [692, 114] on link "carbonfuture.earth" at bounding box center [676, 114] width 112 height 20
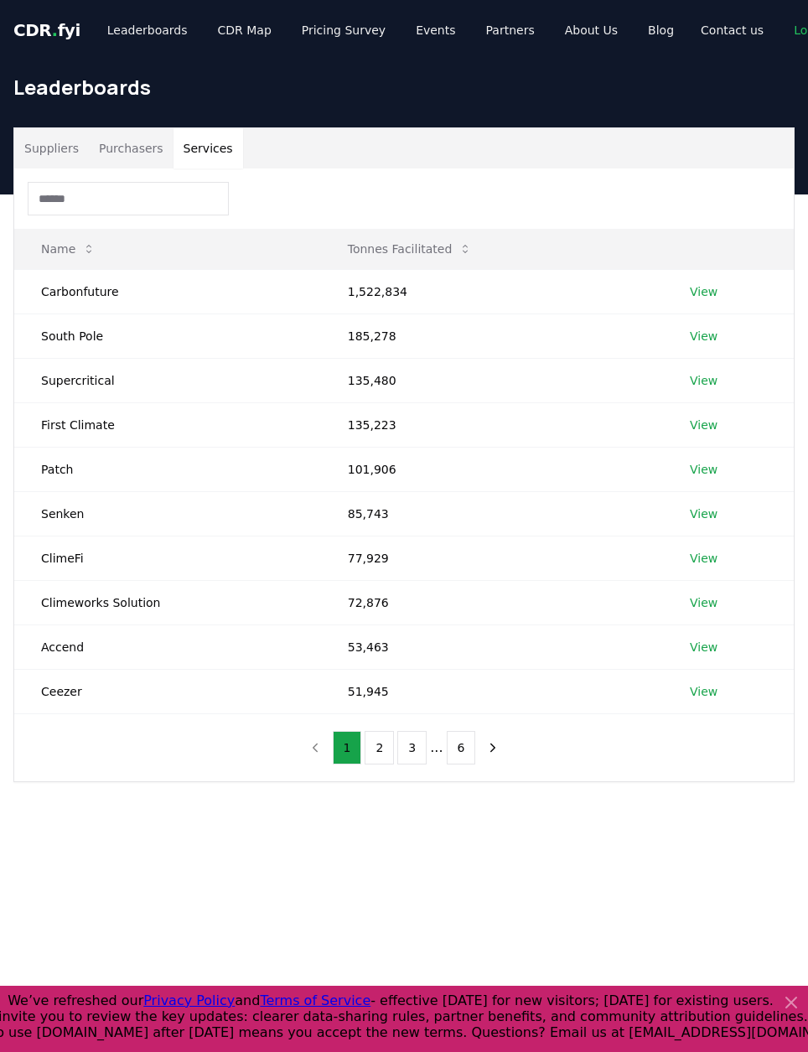
click at [184, 150] on button "Services" at bounding box center [209, 148] width 70 height 40
click at [459, 251] on icon at bounding box center [465, 248] width 13 height 13
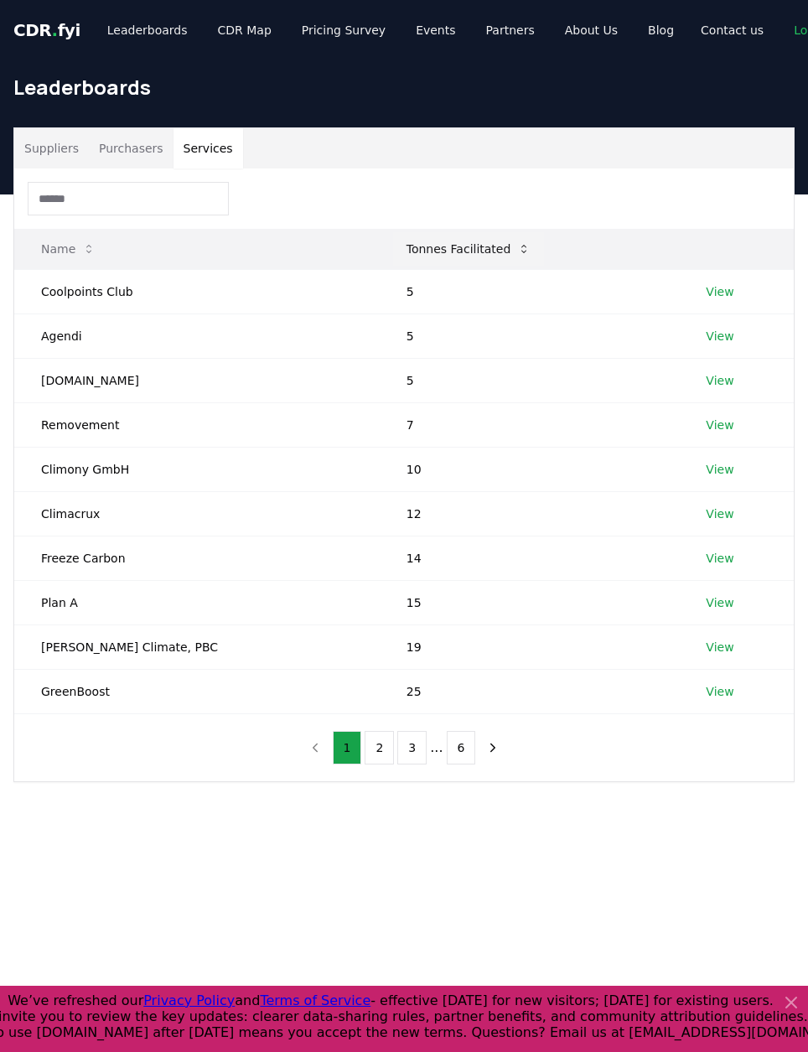
click at [431, 251] on button "Tonnes Facilitated" at bounding box center [469, 249] width 152 height 34
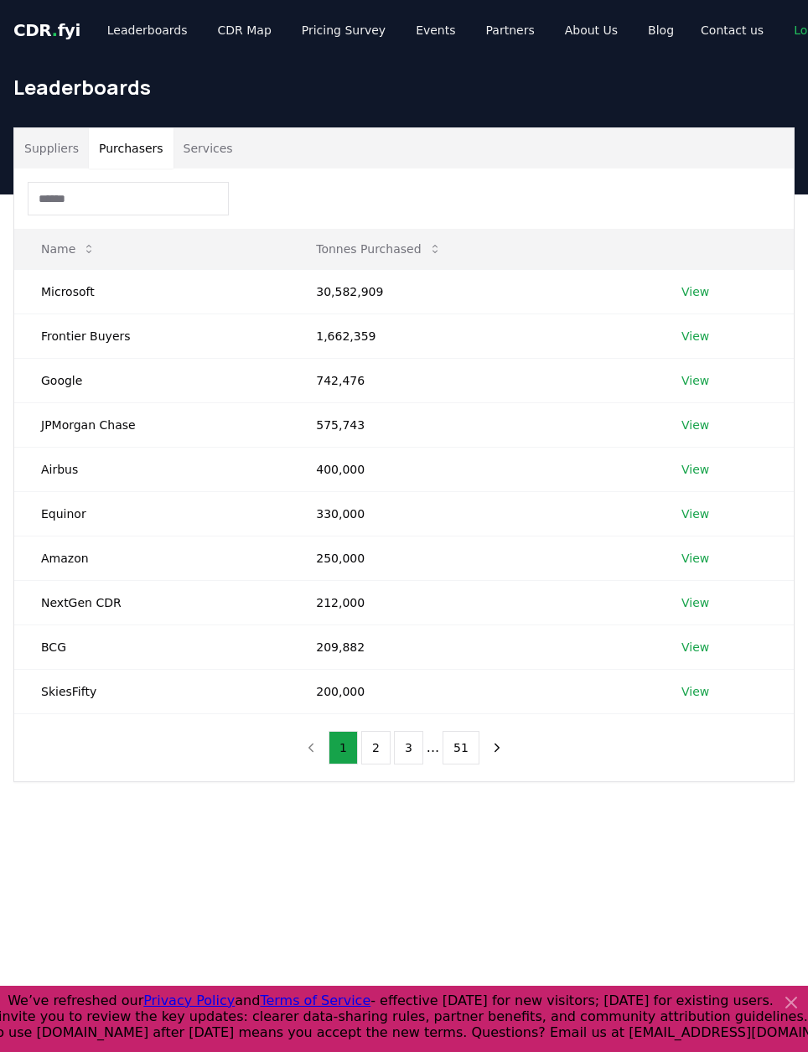
click at [106, 149] on button "Purchasers" at bounding box center [131, 148] width 85 height 40
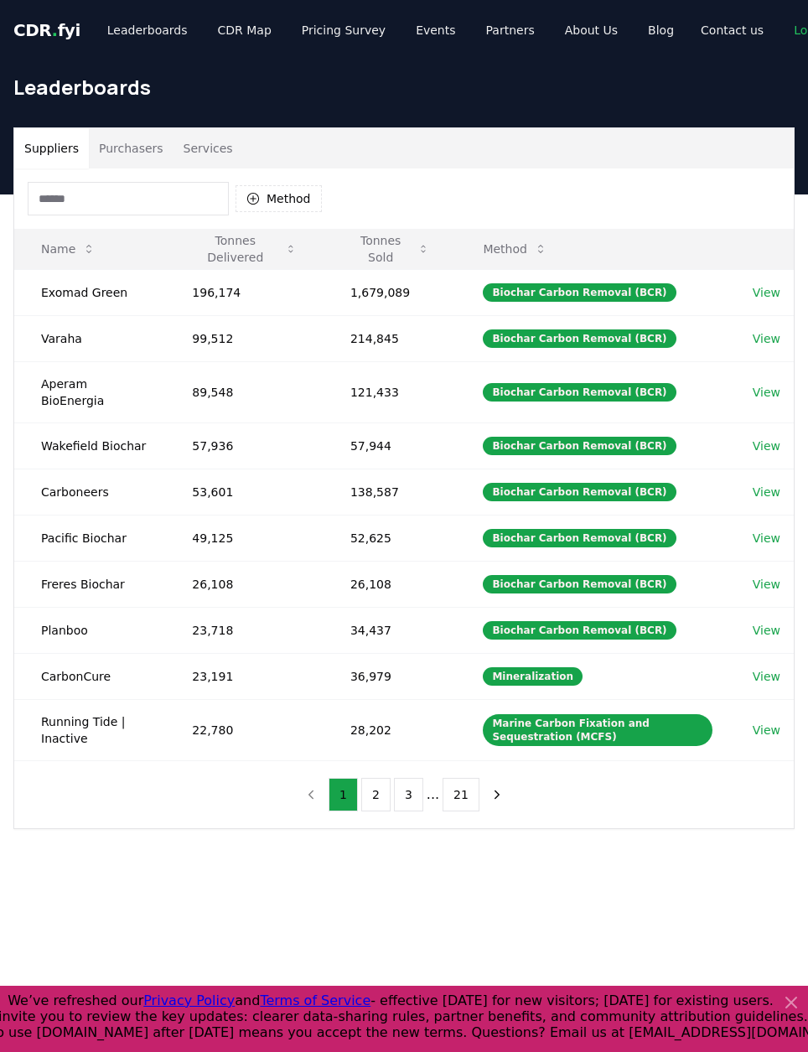
click at [51, 149] on button "Suppliers" at bounding box center [51, 148] width 75 height 40
click at [282, 201] on button "Method" at bounding box center [279, 198] width 86 height 27
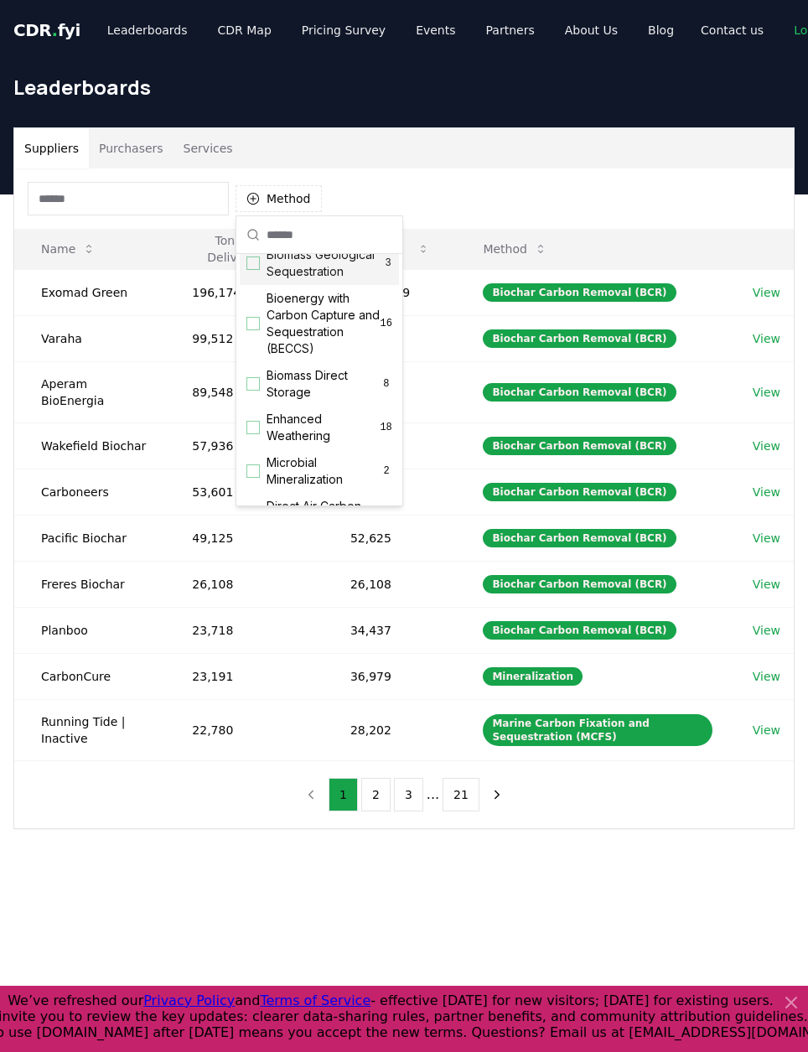
scroll to position [168, 0]
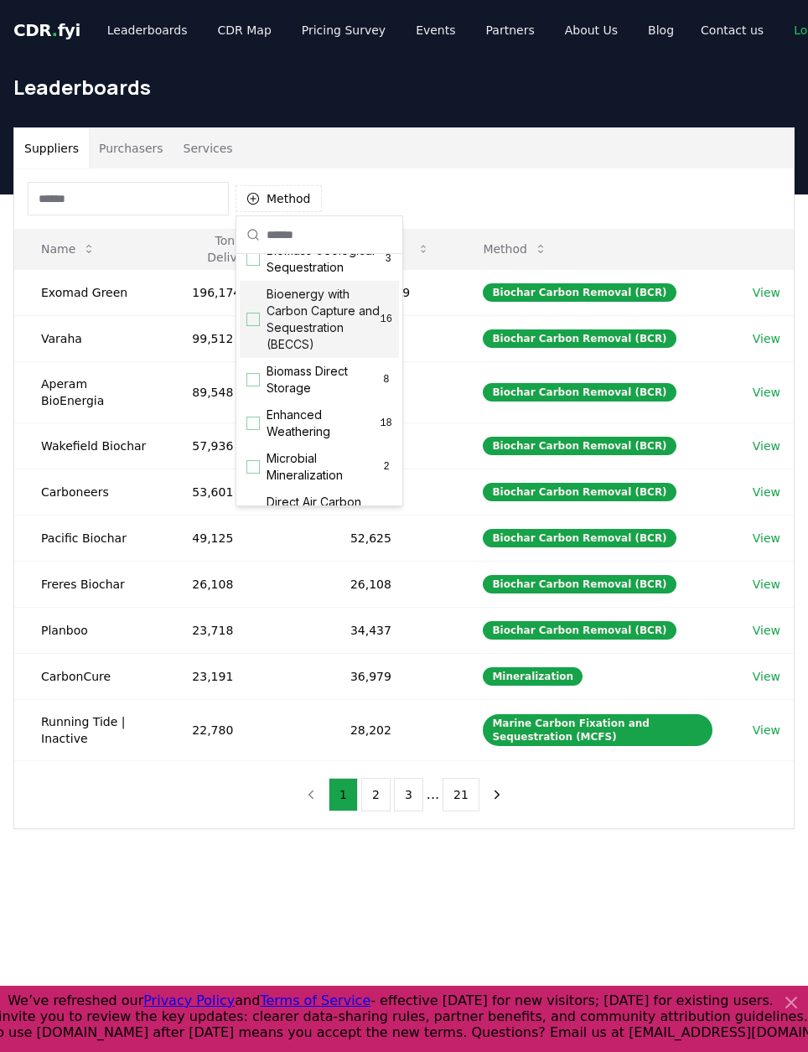
click at [256, 326] on div "Suggestions" at bounding box center [252, 319] width 13 height 13
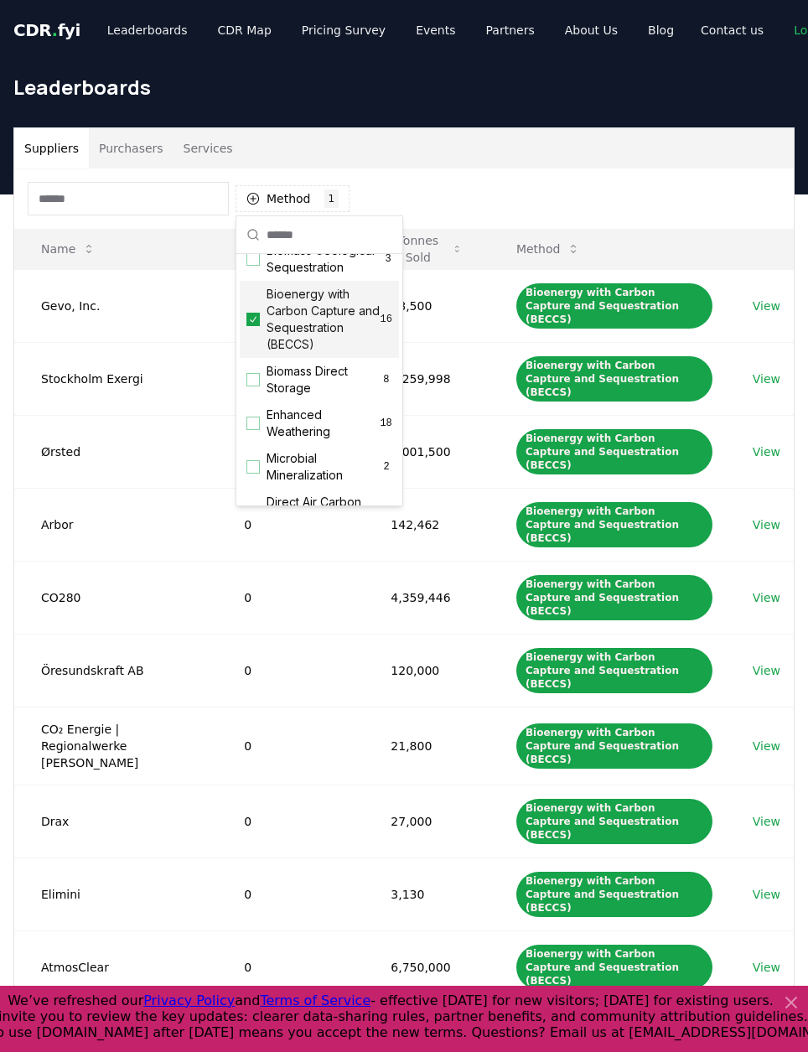
click at [412, 194] on div "Method 1 Bioenergy with Carbon Capture and Sequestration (BECCS)" at bounding box center [404, 198] width 780 height 60
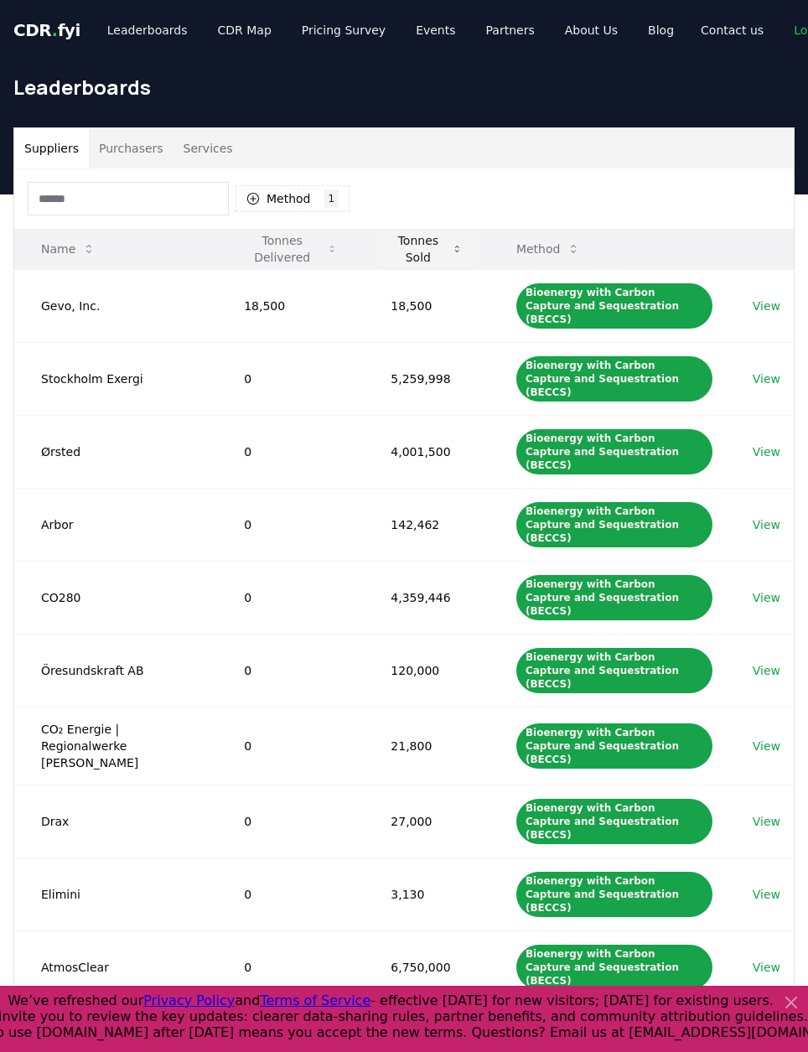
click at [455, 251] on icon at bounding box center [457, 249] width 4 height 7
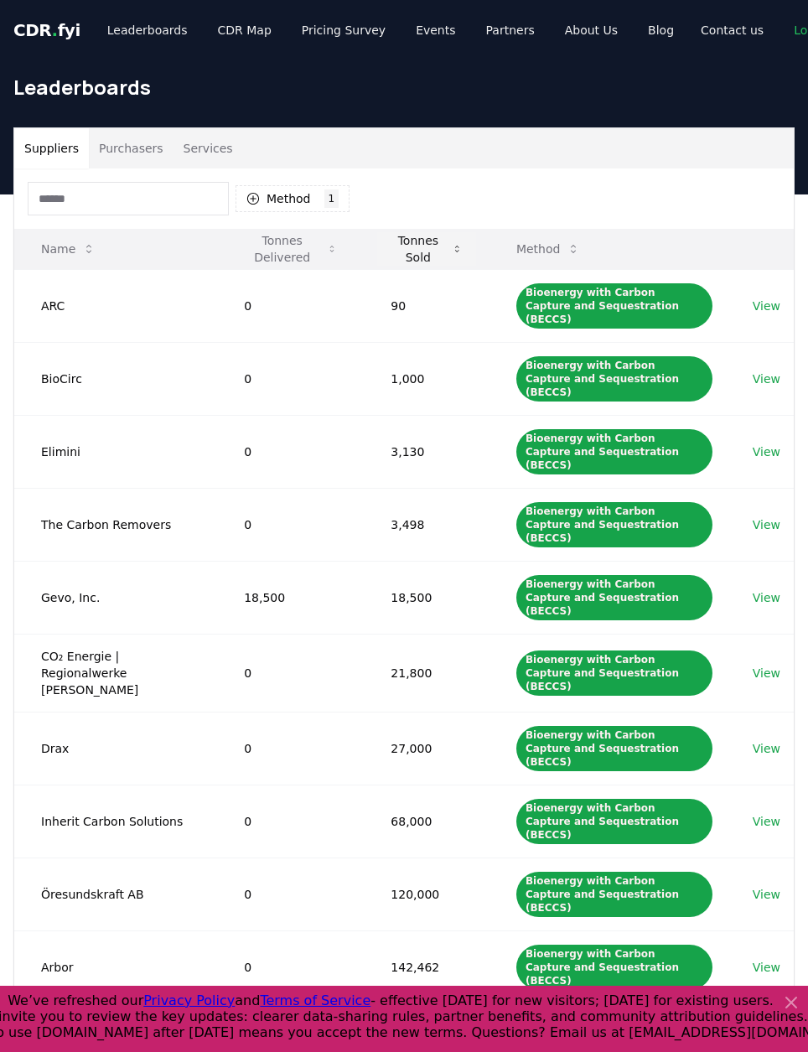
click at [424, 241] on button "Tonnes Sold" at bounding box center [426, 249] width 99 height 34
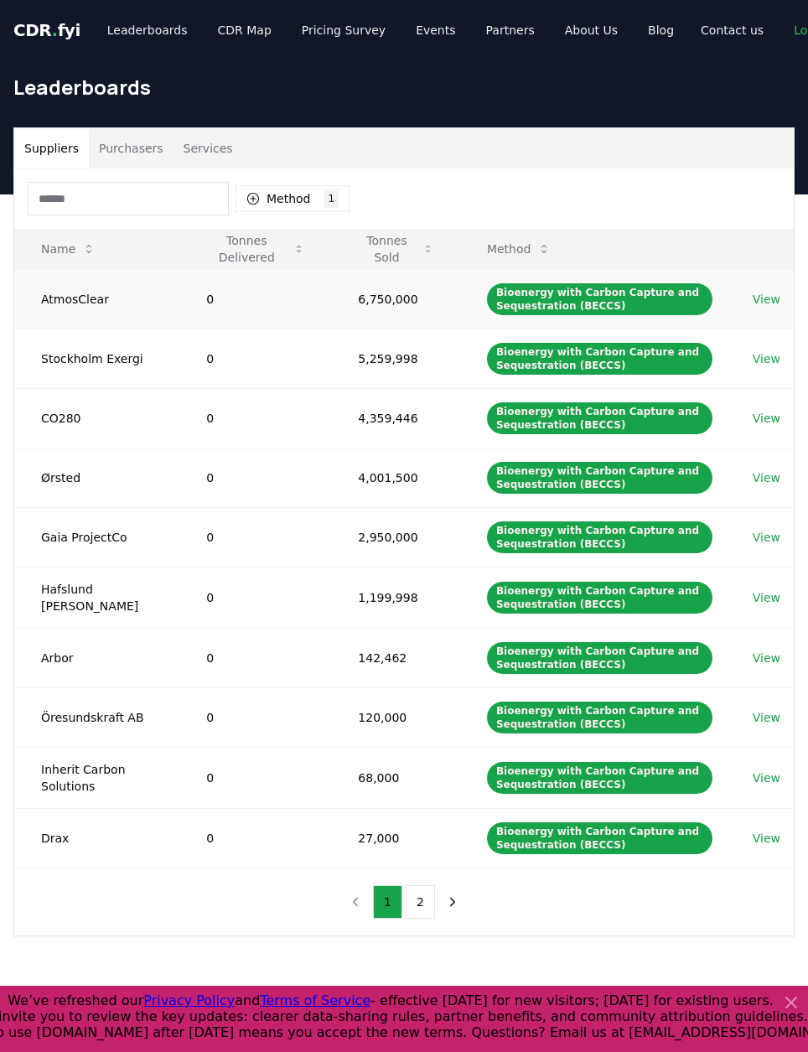
click at [764, 298] on link "View" at bounding box center [767, 299] width 28 height 17
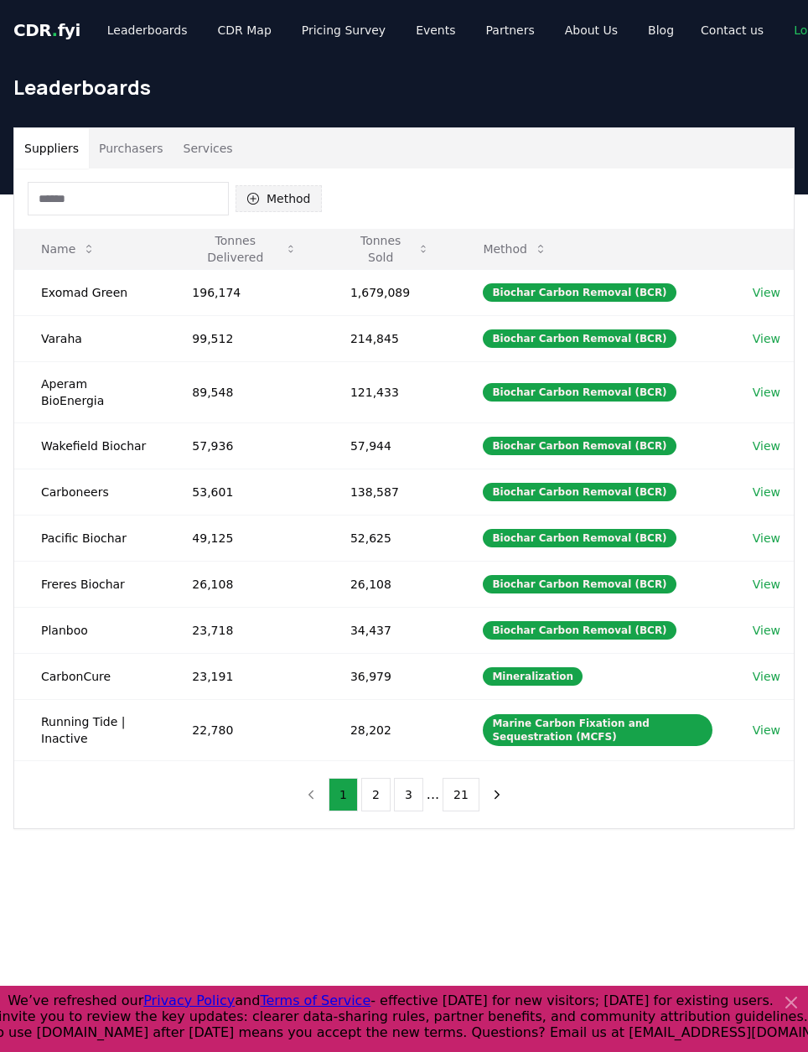
click at [283, 202] on button "Method" at bounding box center [279, 198] width 86 height 27
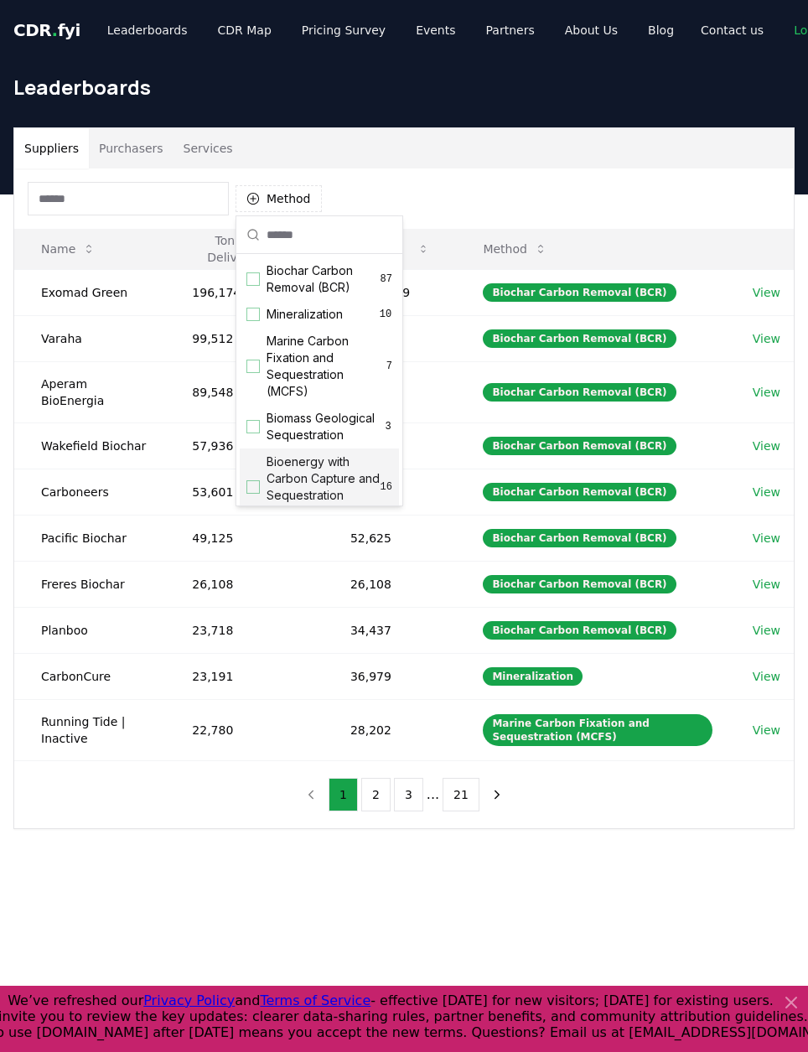
click at [255, 494] on div "Suggestions" at bounding box center [252, 486] width 13 height 13
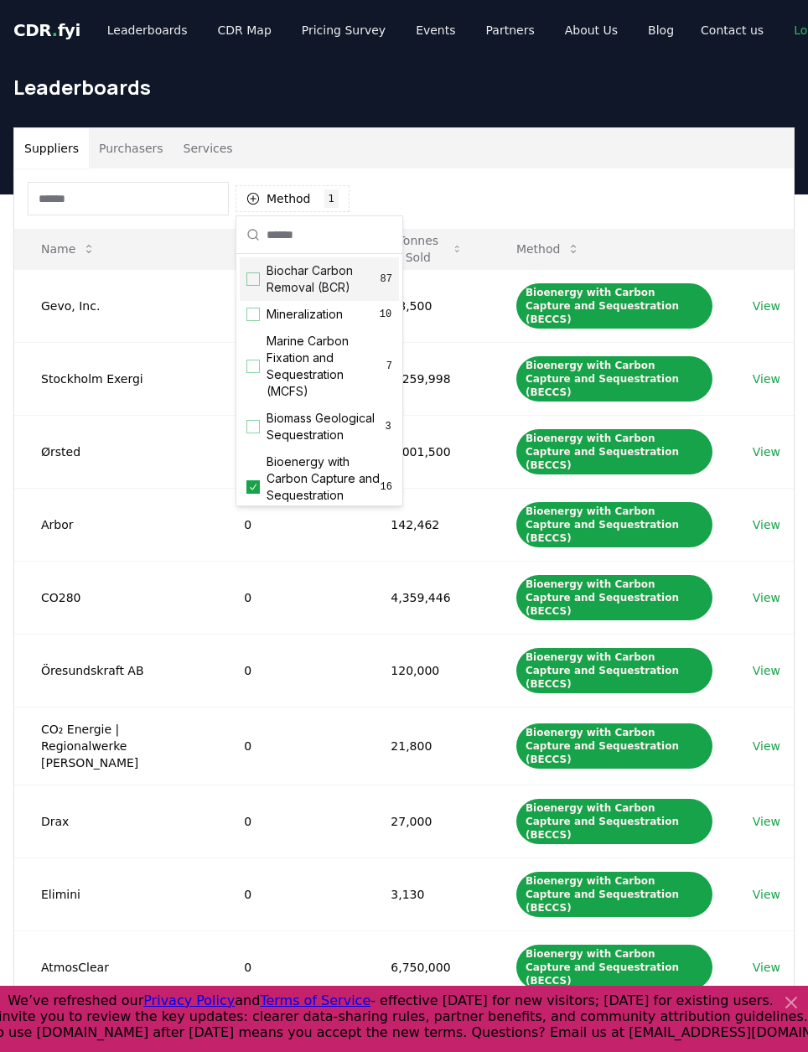
click at [390, 186] on div "Method 1 Bioenergy with Carbon Capture and Sequestration (BECCS)" at bounding box center [404, 198] width 780 height 60
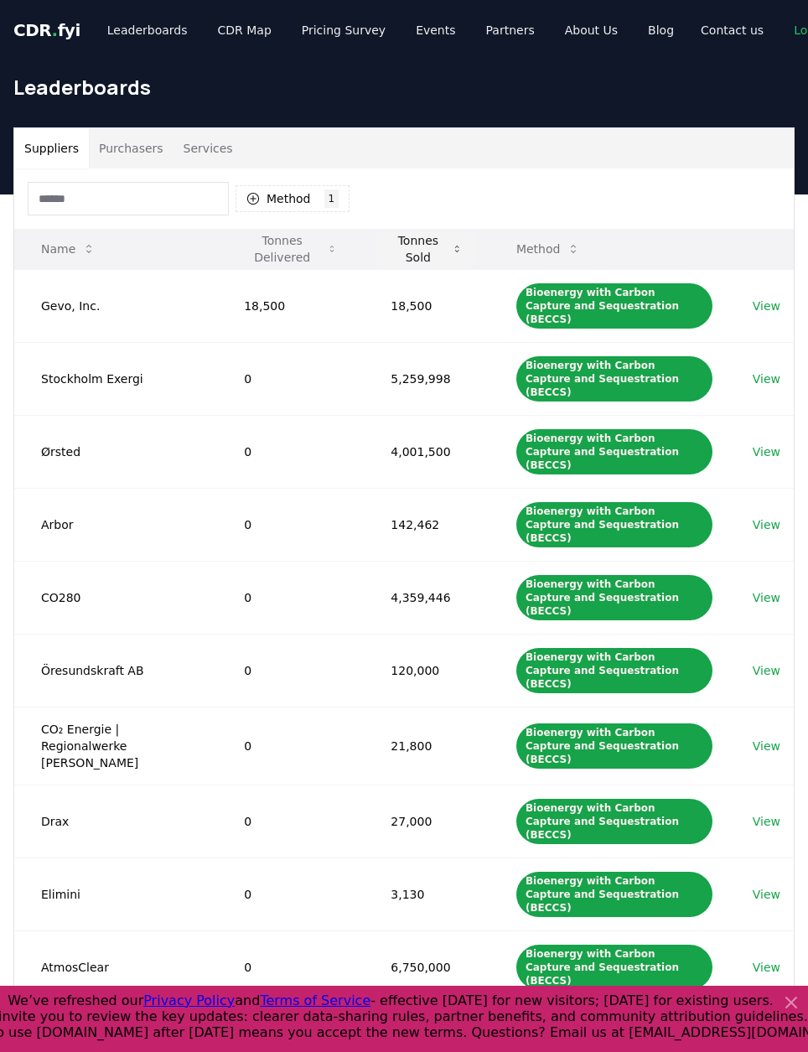
click at [452, 254] on icon at bounding box center [457, 248] width 11 height 13
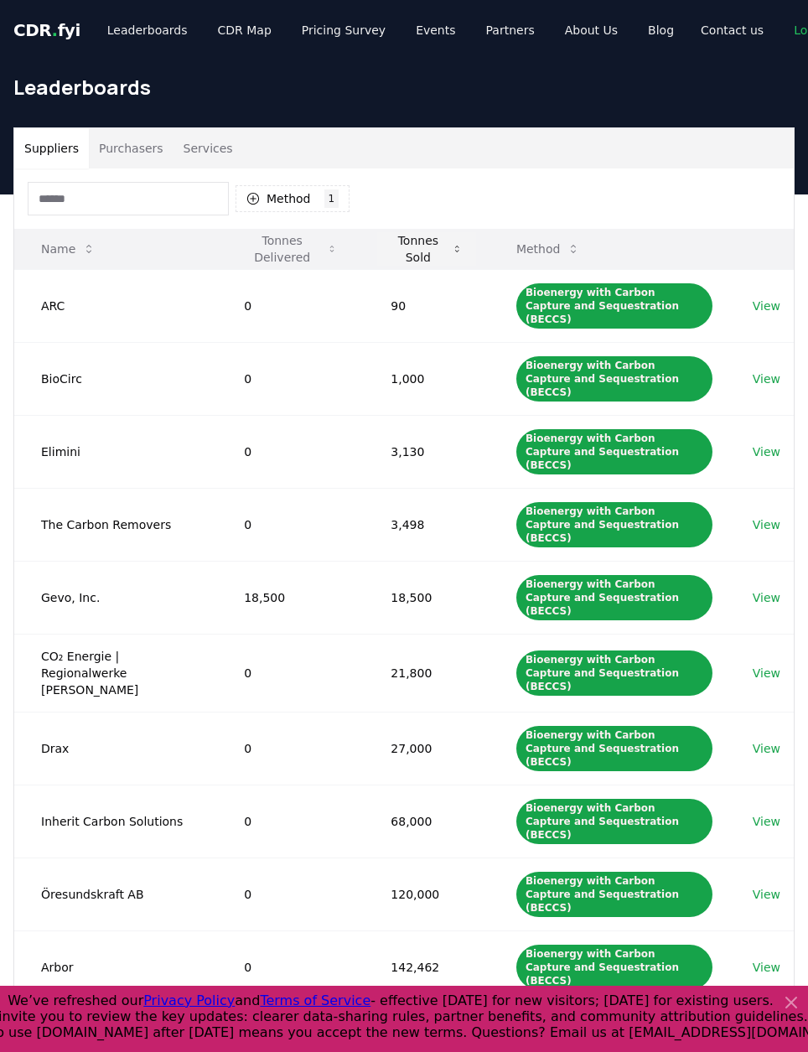
click at [452, 254] on icon at bounding box center [457, 248] width 11 height 13
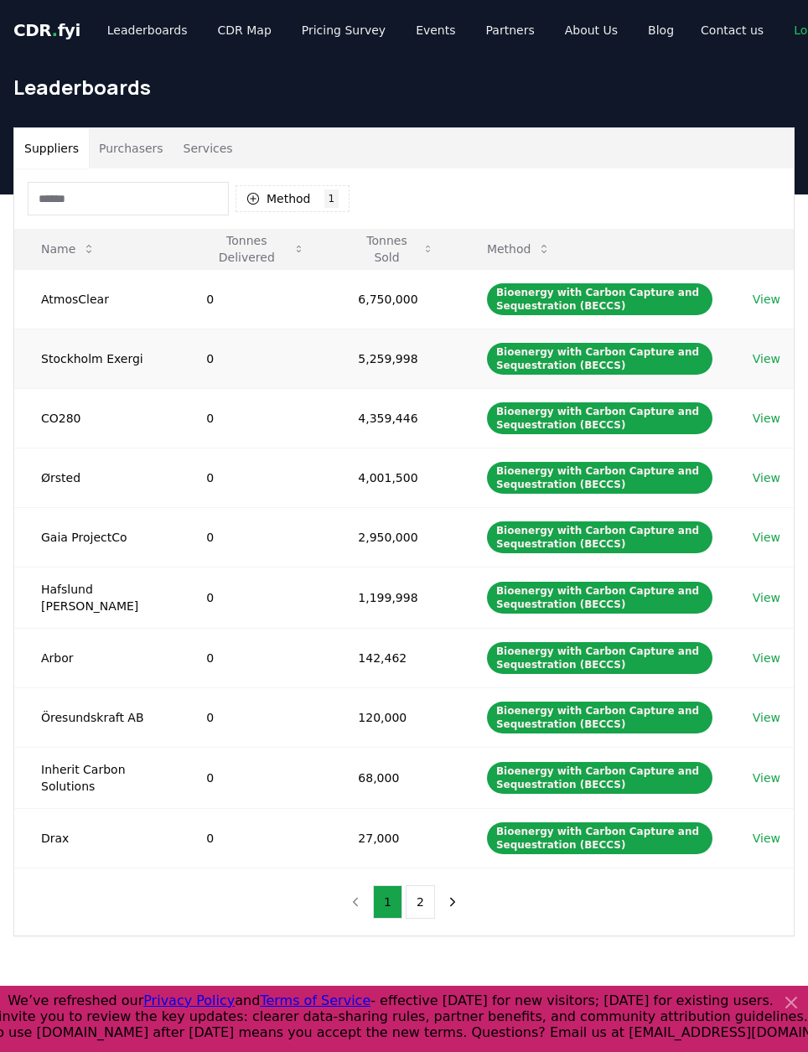
click at [763, 360] on link "View" at bounding box center [767, 358] width 28 height 17
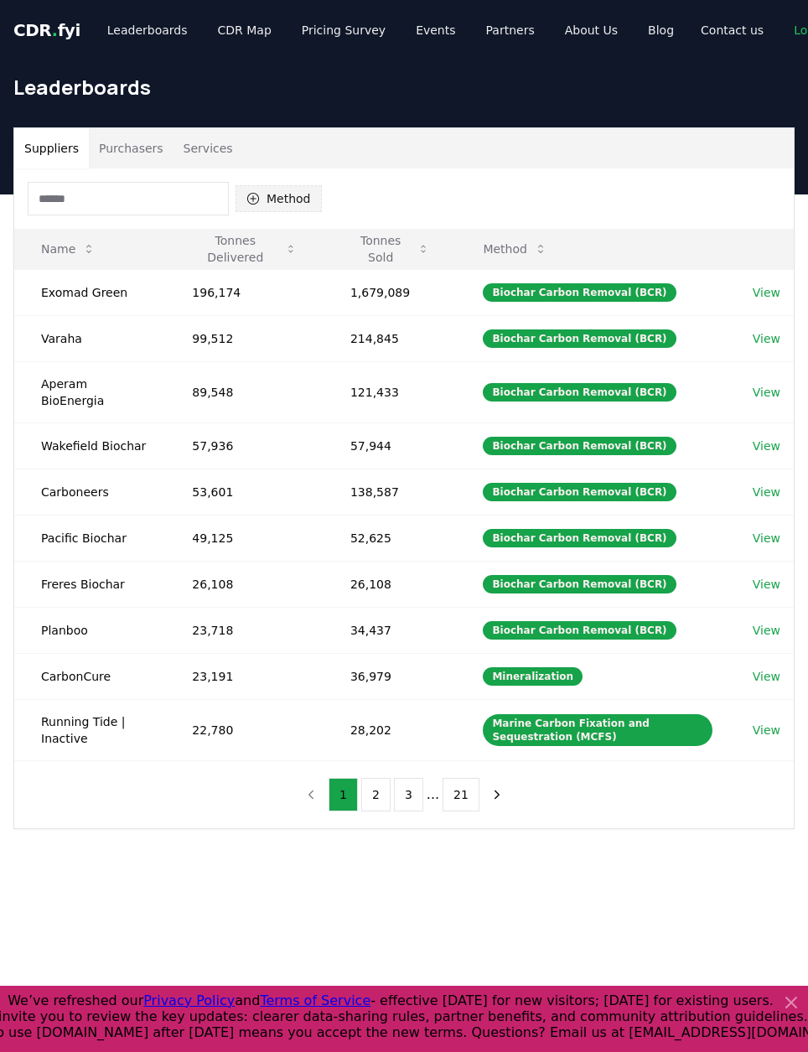
click at [296, 196] on button "Method" at bounding box center [279, 198] width 86 height 27
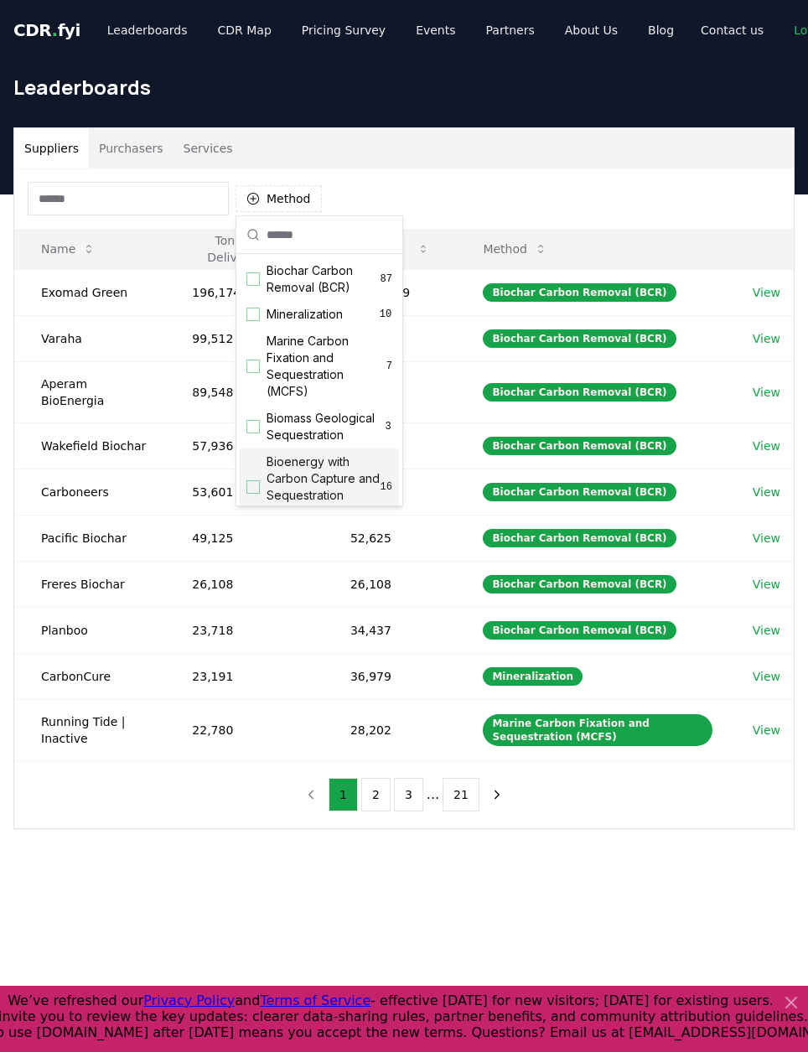
click at [290, 484] on span "Bioenergy with Carbon Capture and Sequestration (BECCS)" at bounding box center [324, 486] width 114 height 67
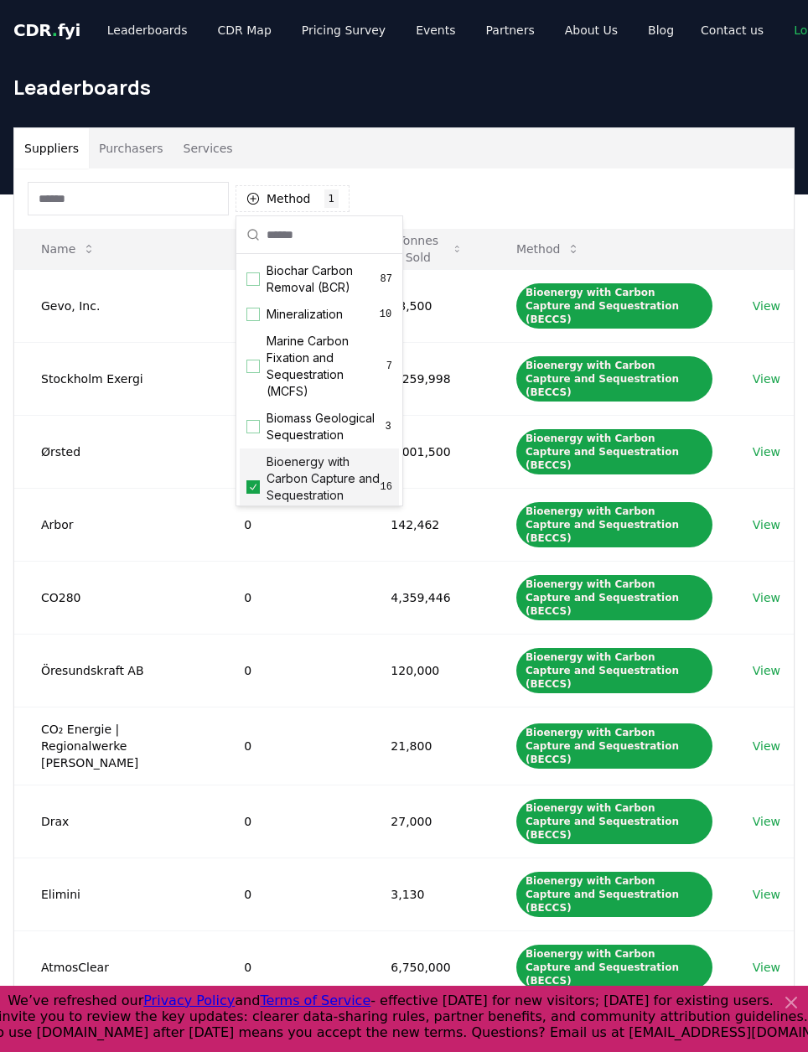
click at [582, 224] on div "Method 1 Bioenergy with Carbon Capture and Sequestration (BECCS)" at bounding box center [404, 198] width 780 height 60
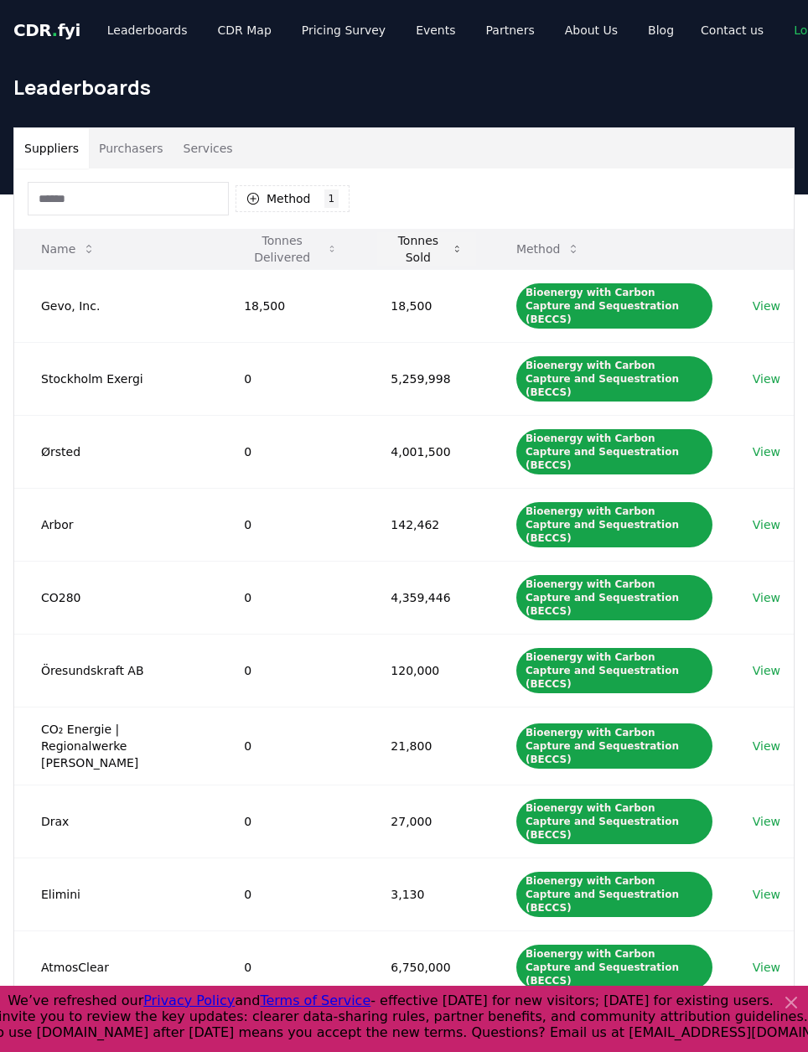
click at [452, 253] on icon at bounding box center [457, 248] width 11 height 13
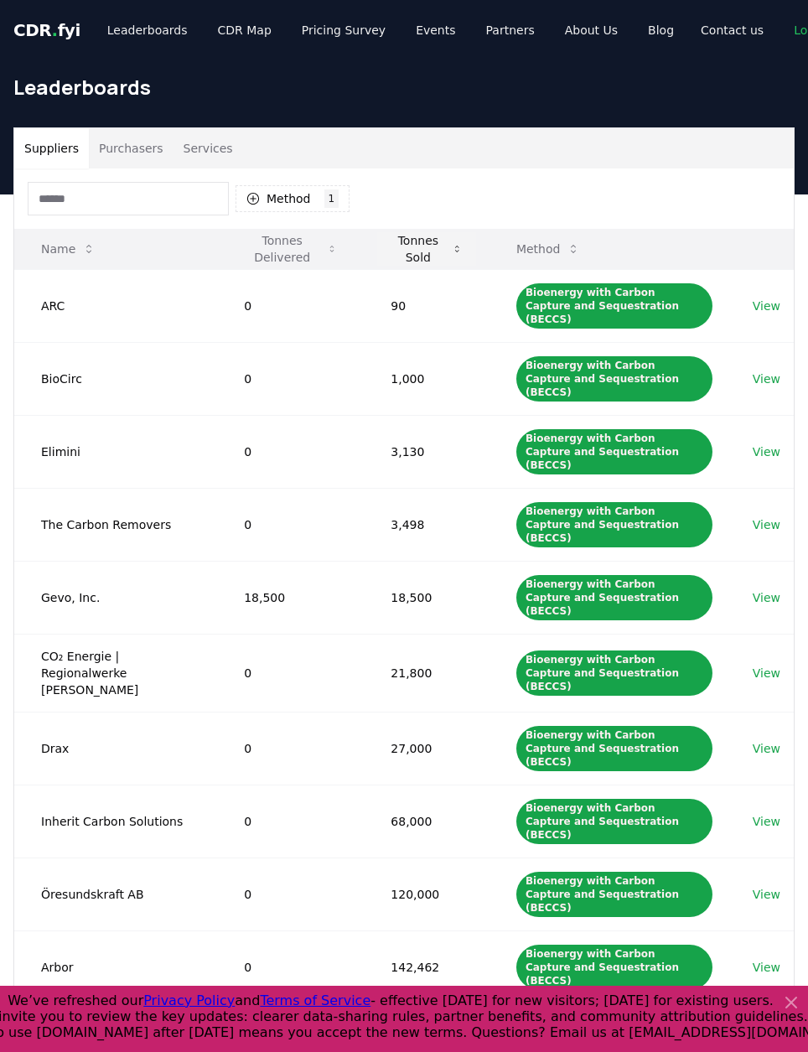
click at [452, 253] on icon at bounding box center [457, 248] width 11 height 13
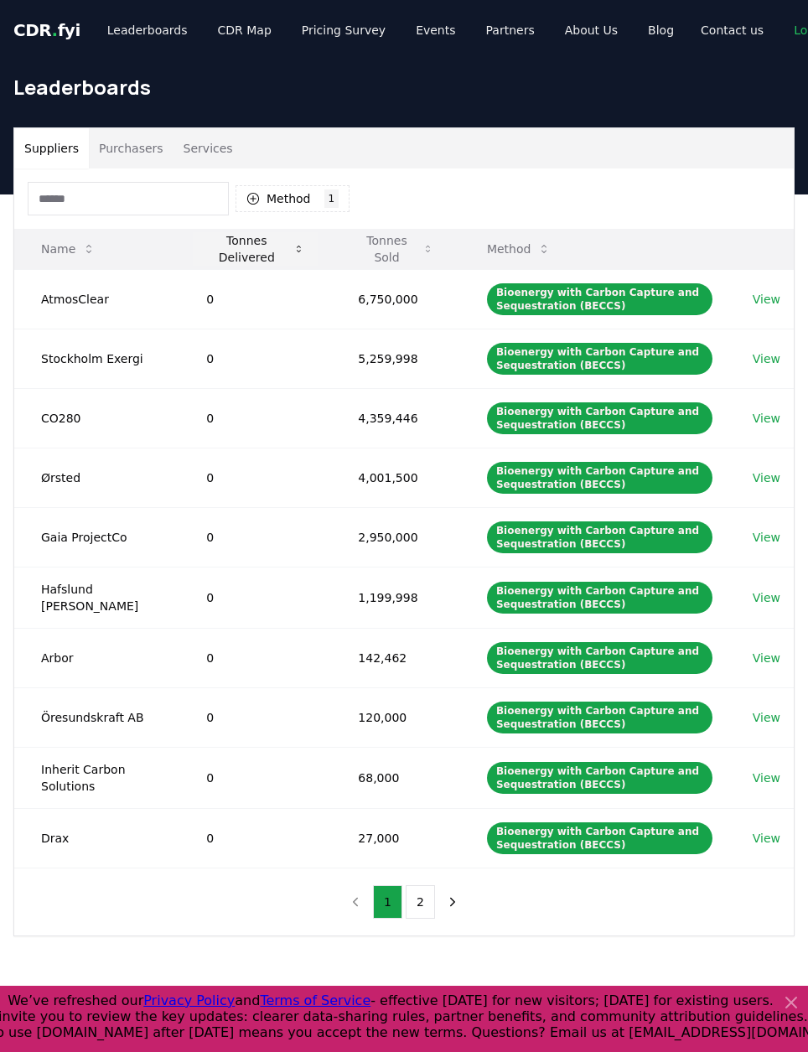
click at [228, 247] on button "Tonnes Delivered" at bounding box center [255, 249] width 125 height 34
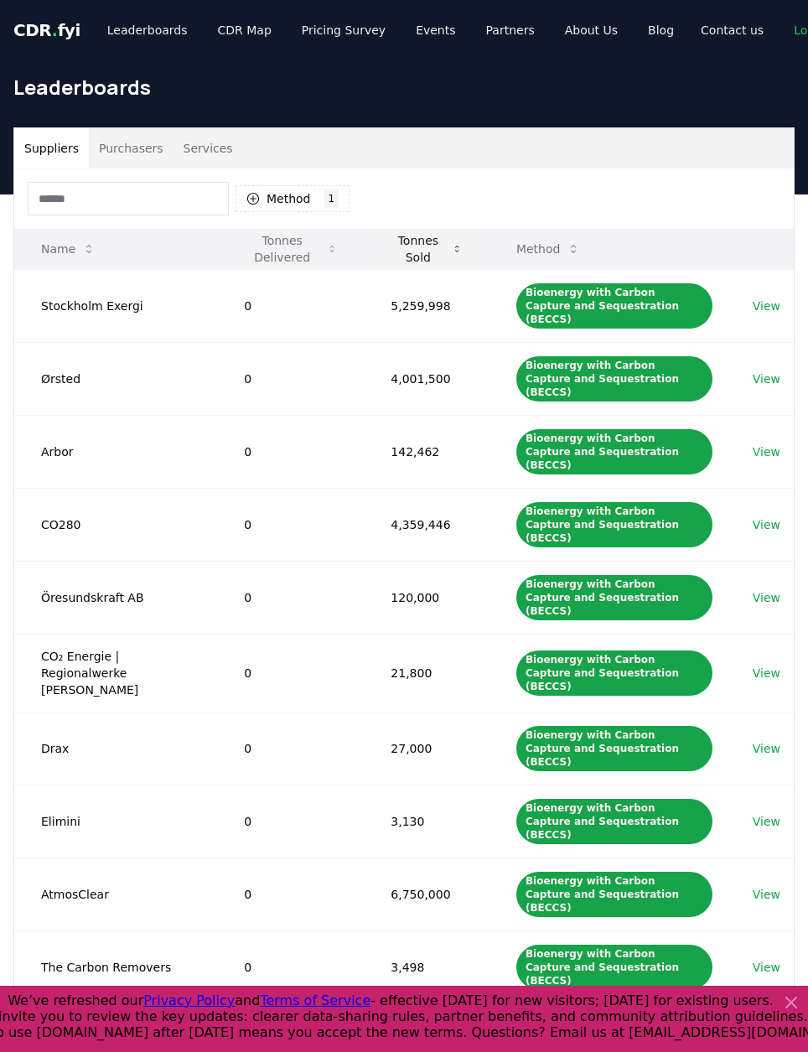
click at [392, 250] on button "Tonnes Sold" at bounding box center [426, 249] width 99 height 34
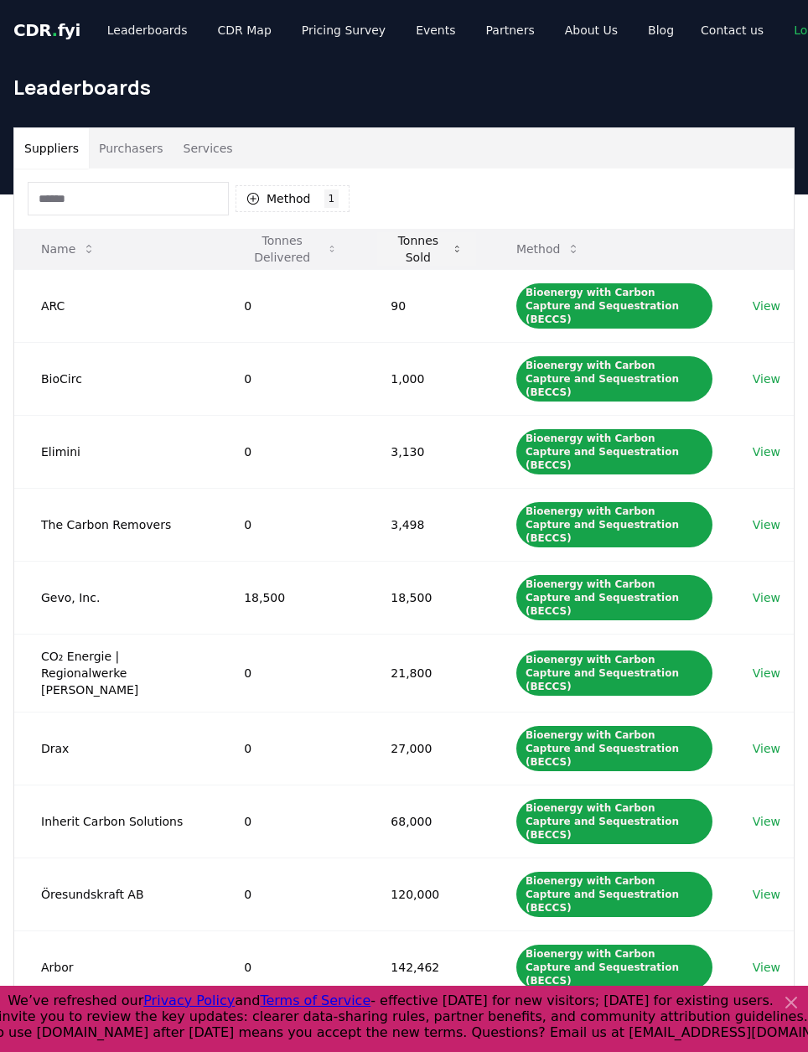
click at [392, 250] on button "Tonnes Sold" at bounding box center [426, 249] width 99 height 34
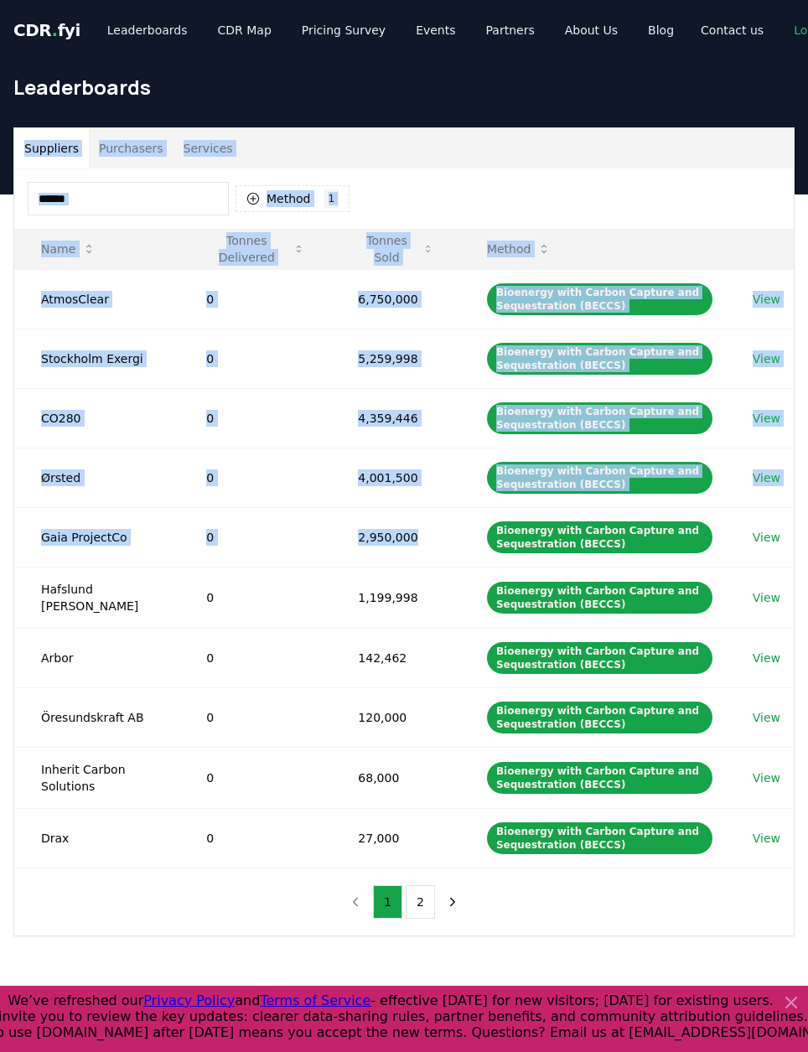
drag, startPoint x: 420, startPoint y: 536, endPoint x: 22, endPoint y: 140, distance: 561.9
click at [22, 140] on div "Suppliers Purchasers Services Method 1 Bioenergy with Carbon Capture and Seques…" at bounding box center [404, 531] width 780 height 807
copy div "Suppliers Purchasers Services Method 1 Bioenergy with Carbon Capture and Seques…"
click at [129, 152] on button "Purchasers" at bounding box center [131, 148] width 85 height 40
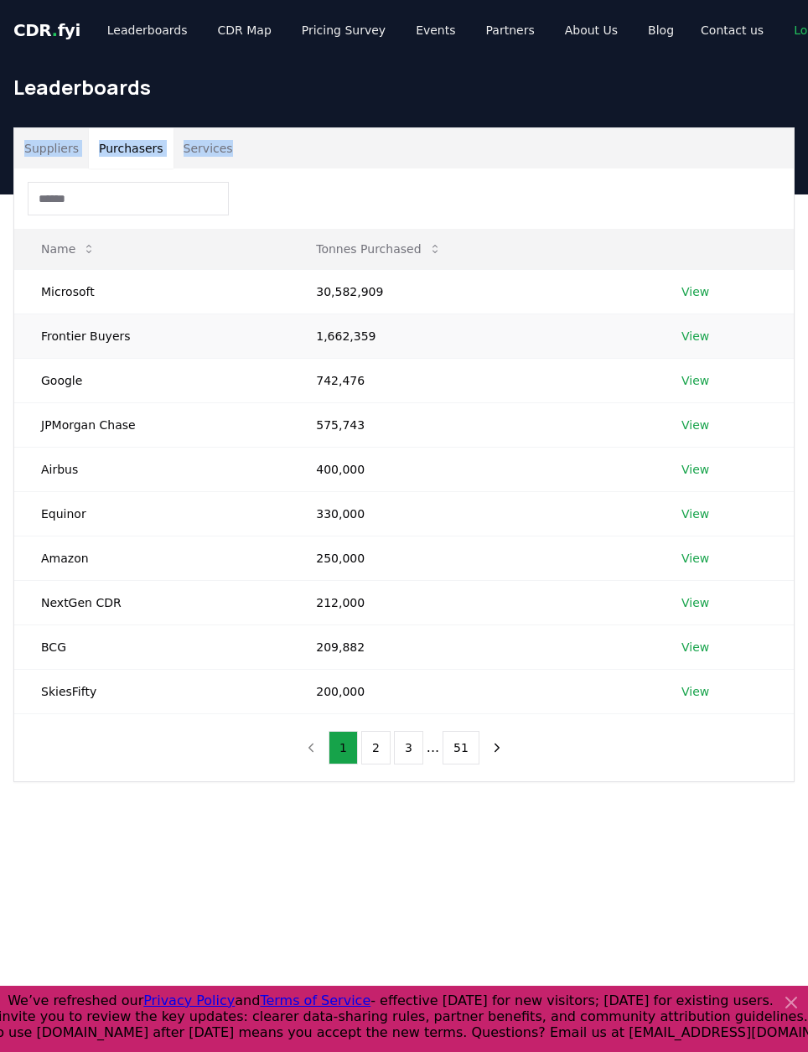
drag, startPoint x: 35, startPoint y: 249, endPoint x: 325, endPoint y: 349, distance: 306.7
click at [325, 349] on table "Name Tonnes Purchased Microsoft 30,582,909 View Frontier Buyers 1,662,359 View …" at bounding box center [404, 471] width 780 height 485
click at [397, 209] on div at bounding box center [404, 198] width 780 height 60
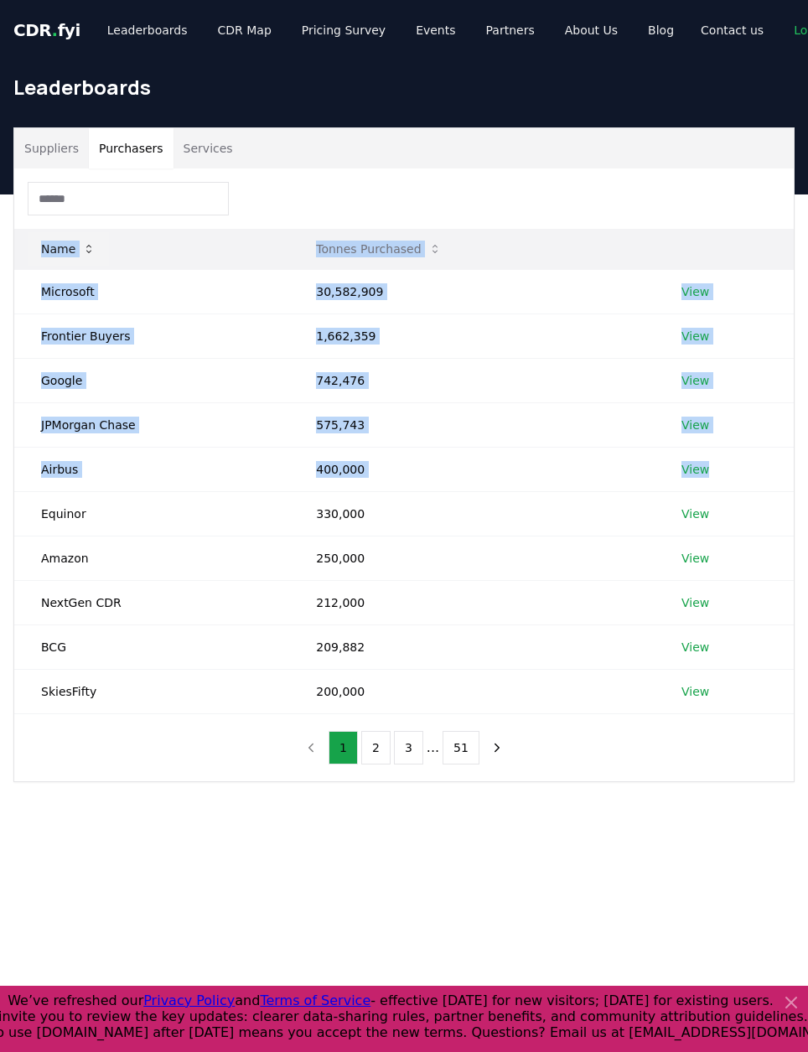
drag, startPoint x: 733, startPoint y: 481, endPoint x: 35, endPoint y: 241, distance: 737.5
click at [35, 241] on table "Name Tonnes Purchased Microsoft 30,582,909 View Frontier Buyers 1,662,359 View …" at bounding box center [404, 471] width 780 height 485
copy table "Name Tonnes Purchased Microsoft 30,582,909 View Frontier Buyers 1,662,359 View …"
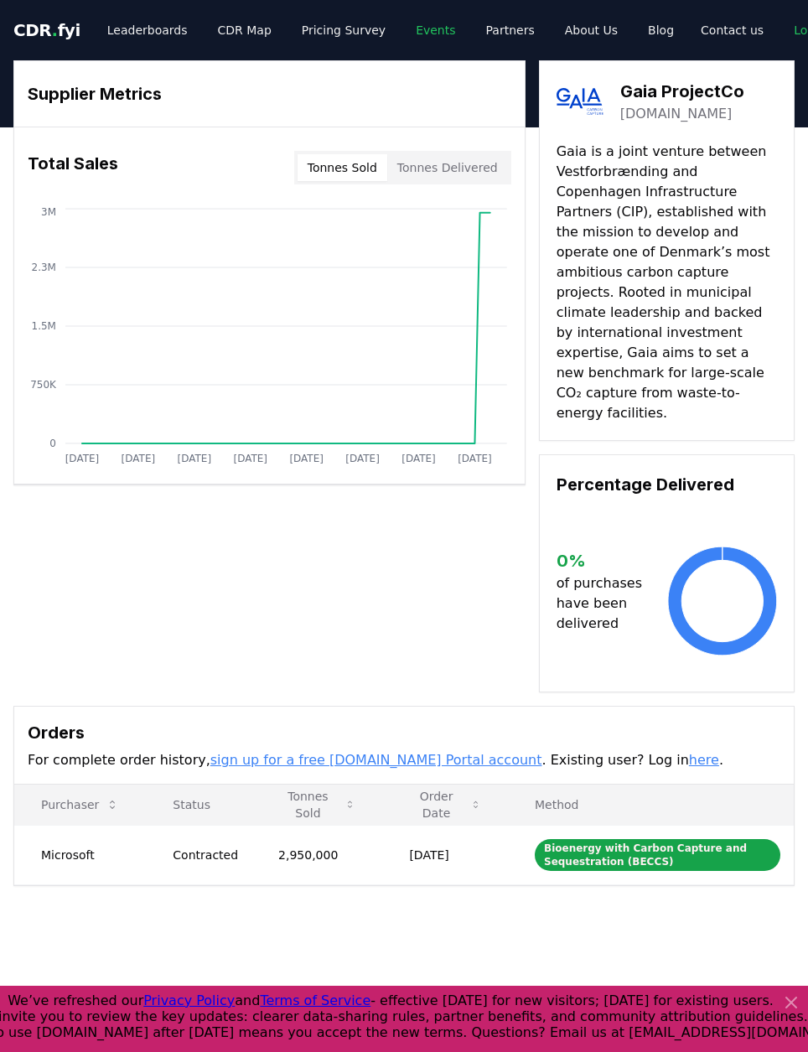
click at [417, 29] on link "Events" at bounding box center [435, 30] width 66 height 30
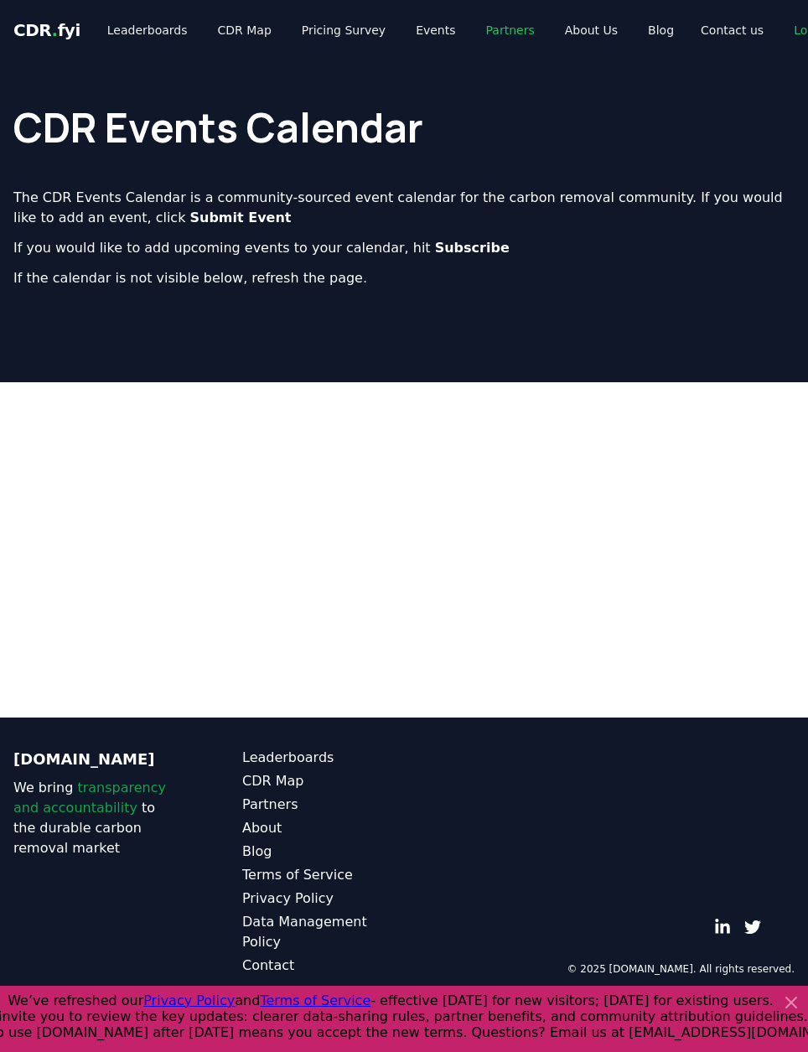
click at [473, 32] on link "Partners" at bounding box center [510, 30] width 75 height 30
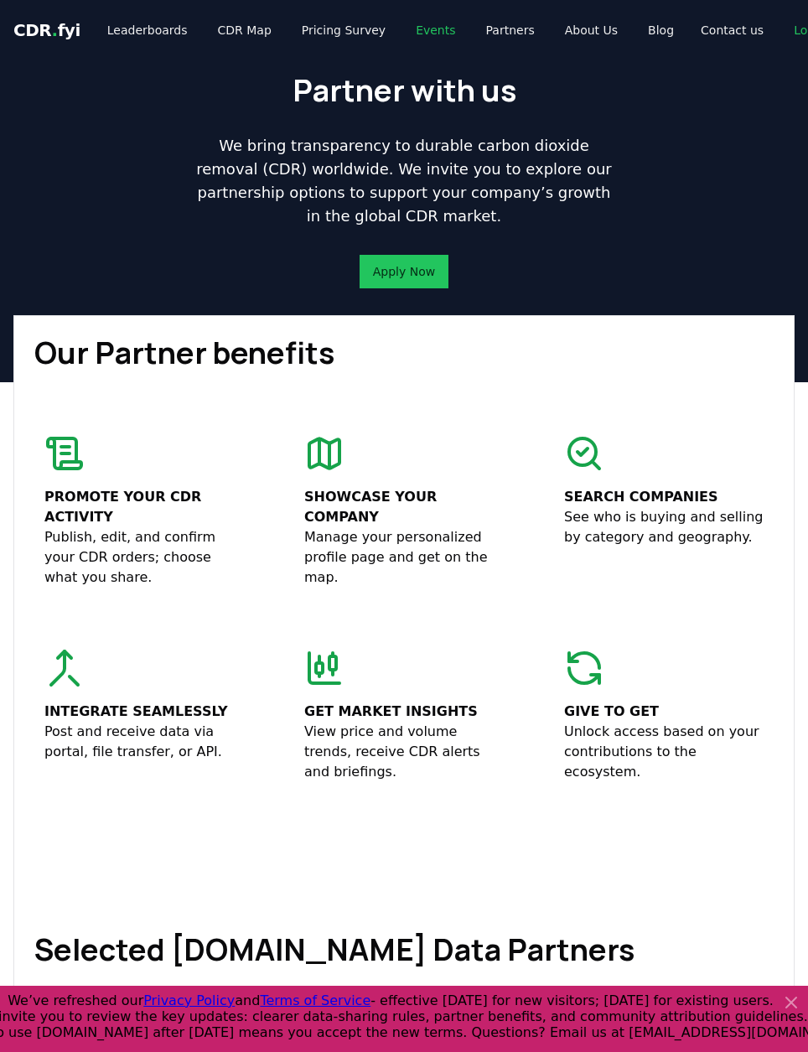
click at [402, 34] on link "Events" at bounding box center [435, 30] width 66 height 30
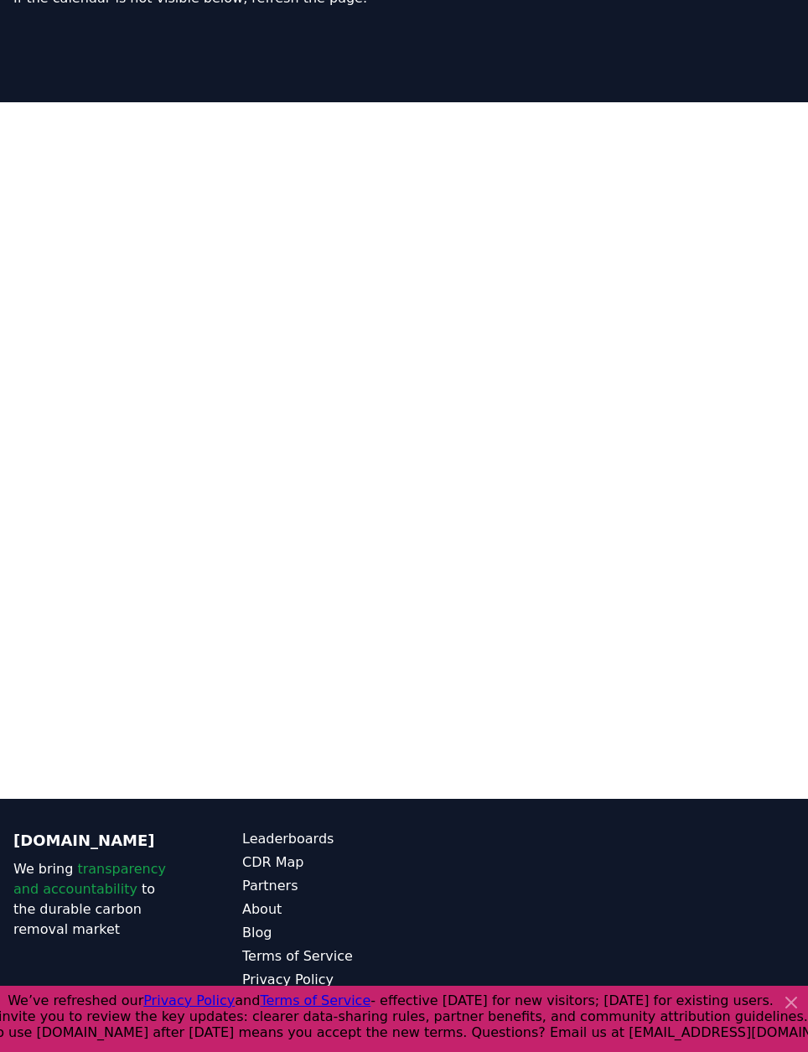
scroll to position [295, 0]
